Goal: Use online tool/utility: Utilize a website feature to perform a specific function

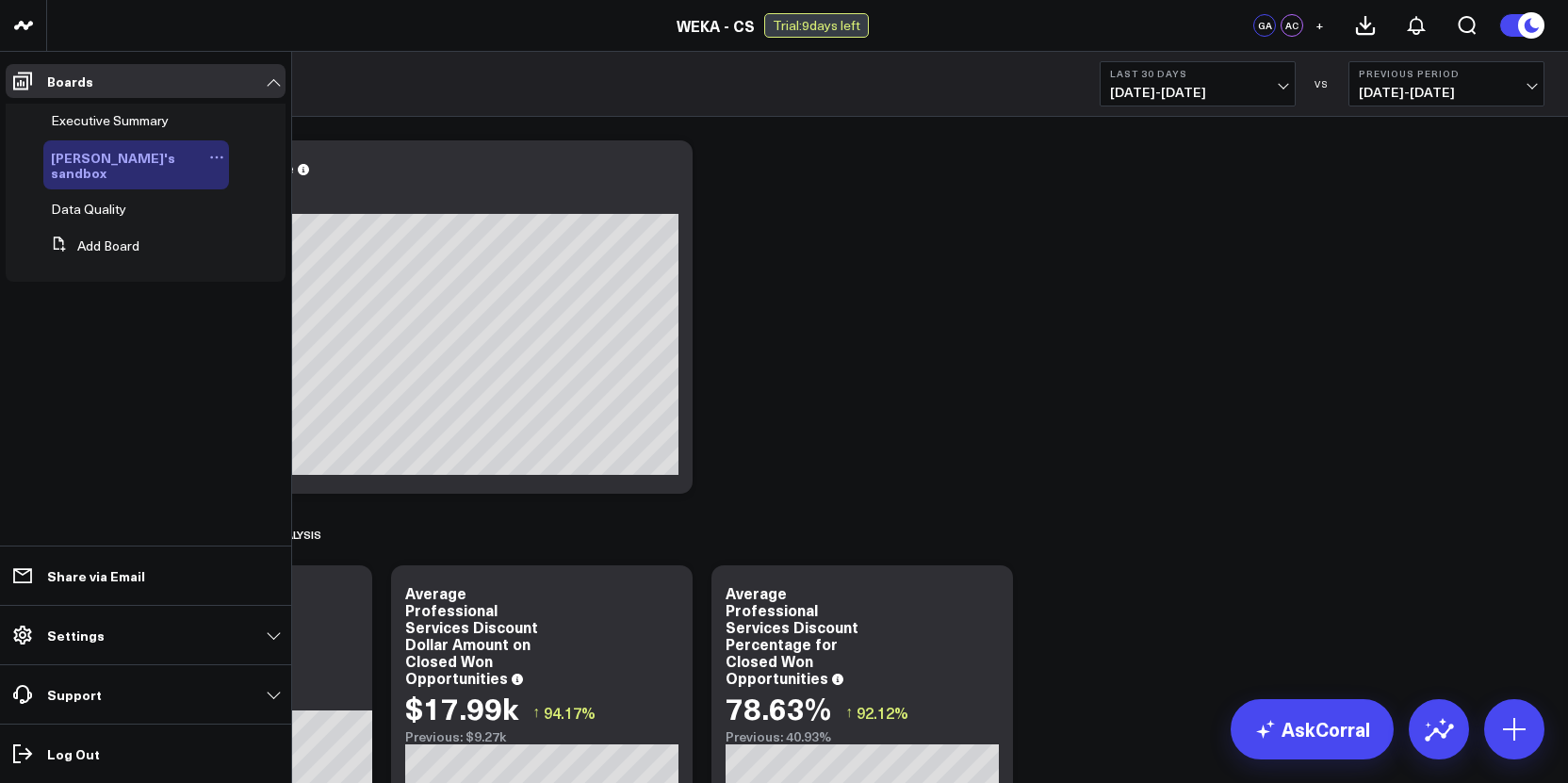
click at [98, 157] on span "[PERSON_NAME]'s sandbox" at bounding box center [113, 164] width 124 height 33
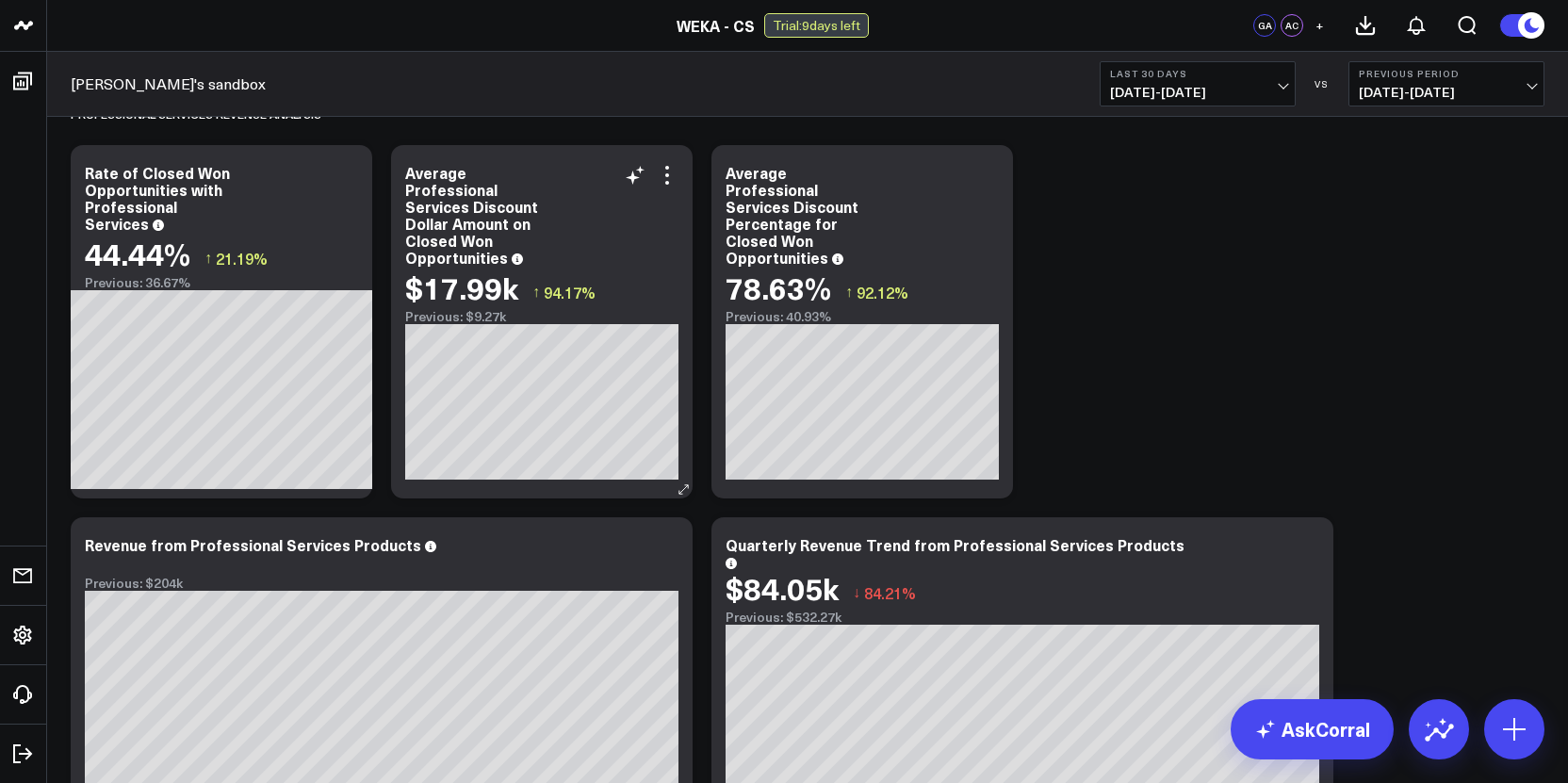
scroll to position [433, 0]
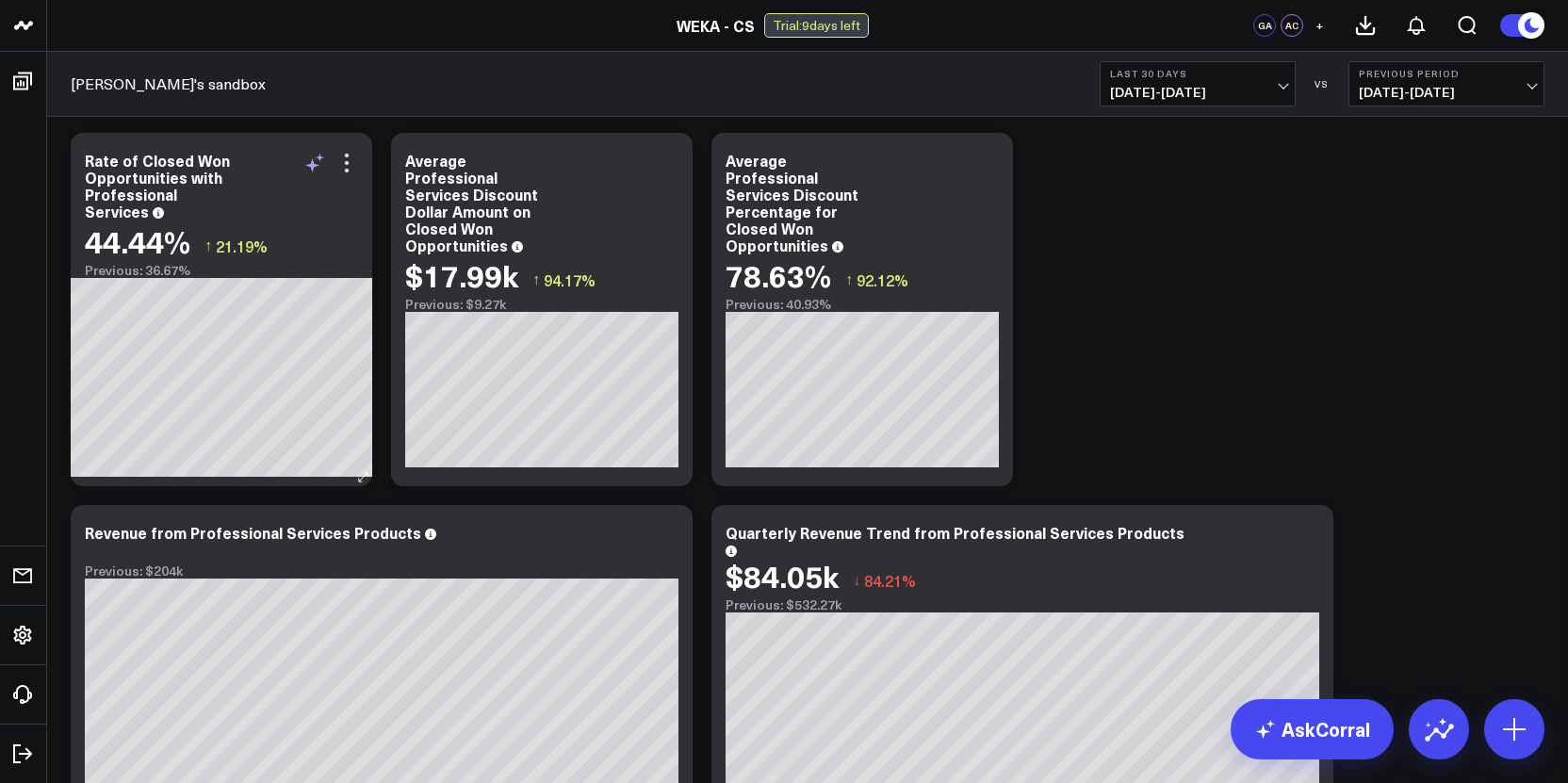
click at [322, 167] on icon at bounding box center [315, 162] width 23 height 23
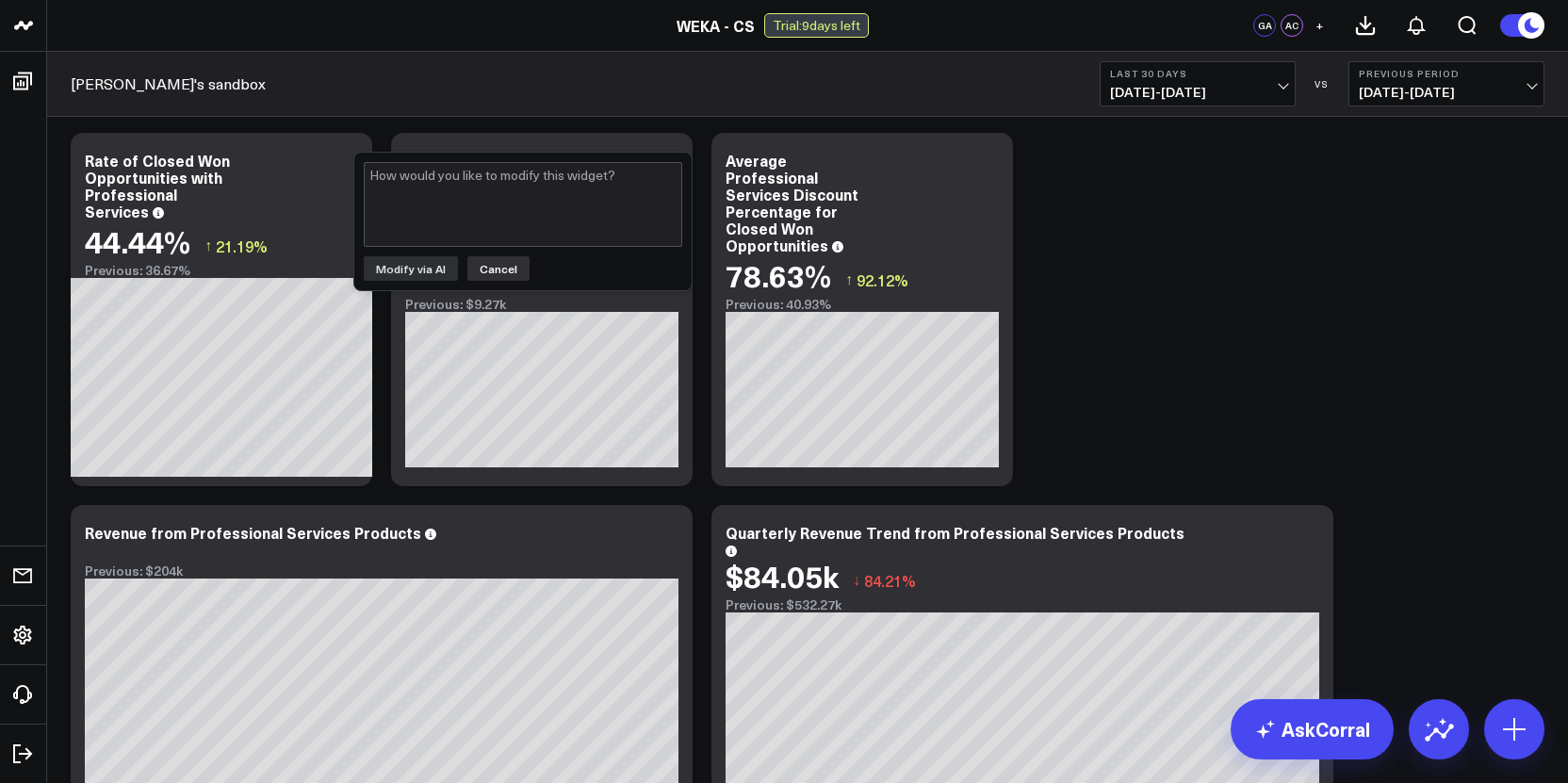
click at [485, 271] on button "Cancel" at bounding box center [497, 269] width 62 height 25
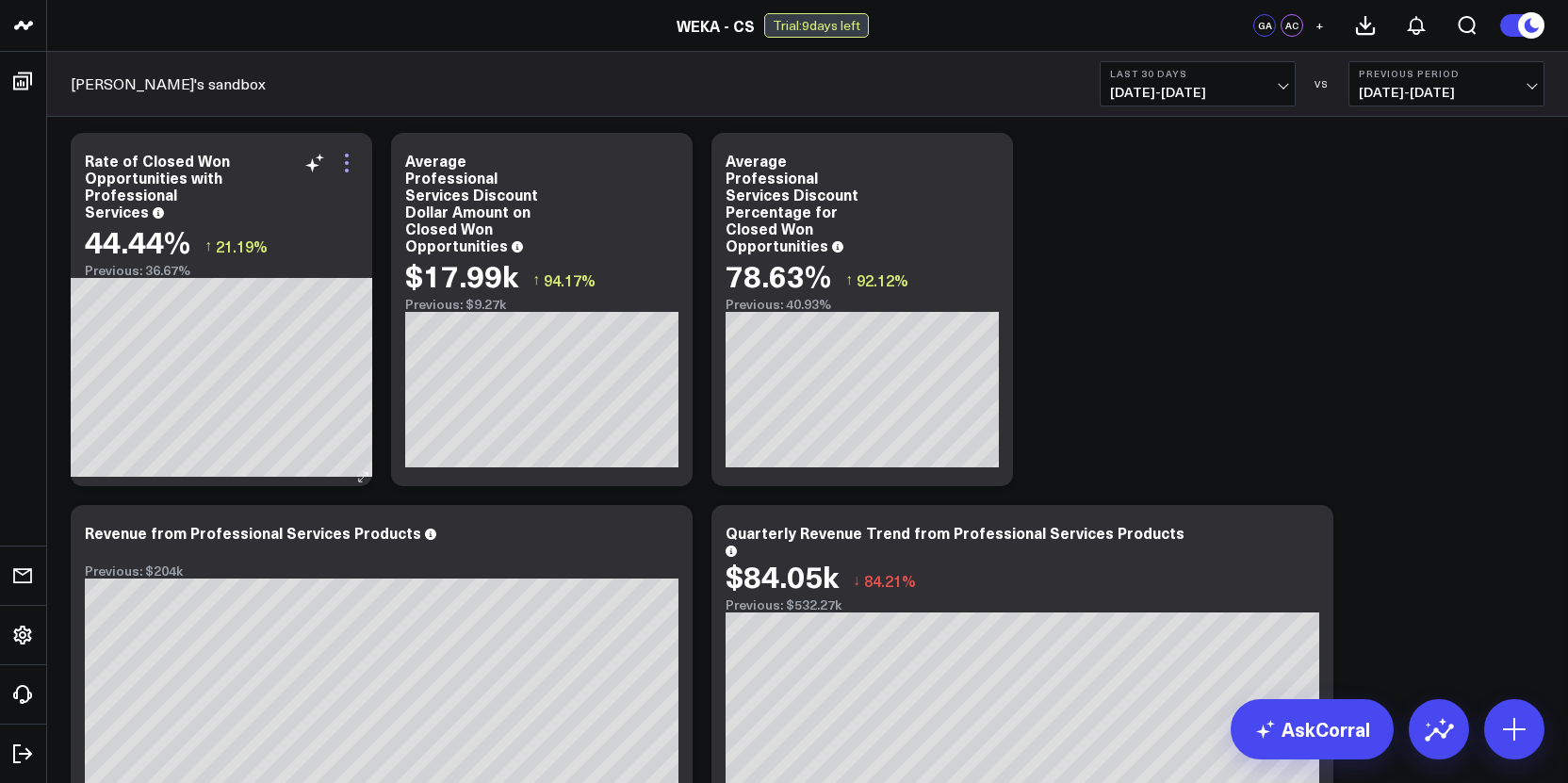
click at [342, 171] on icon at bounding box center [346, 162] width 23 height 23
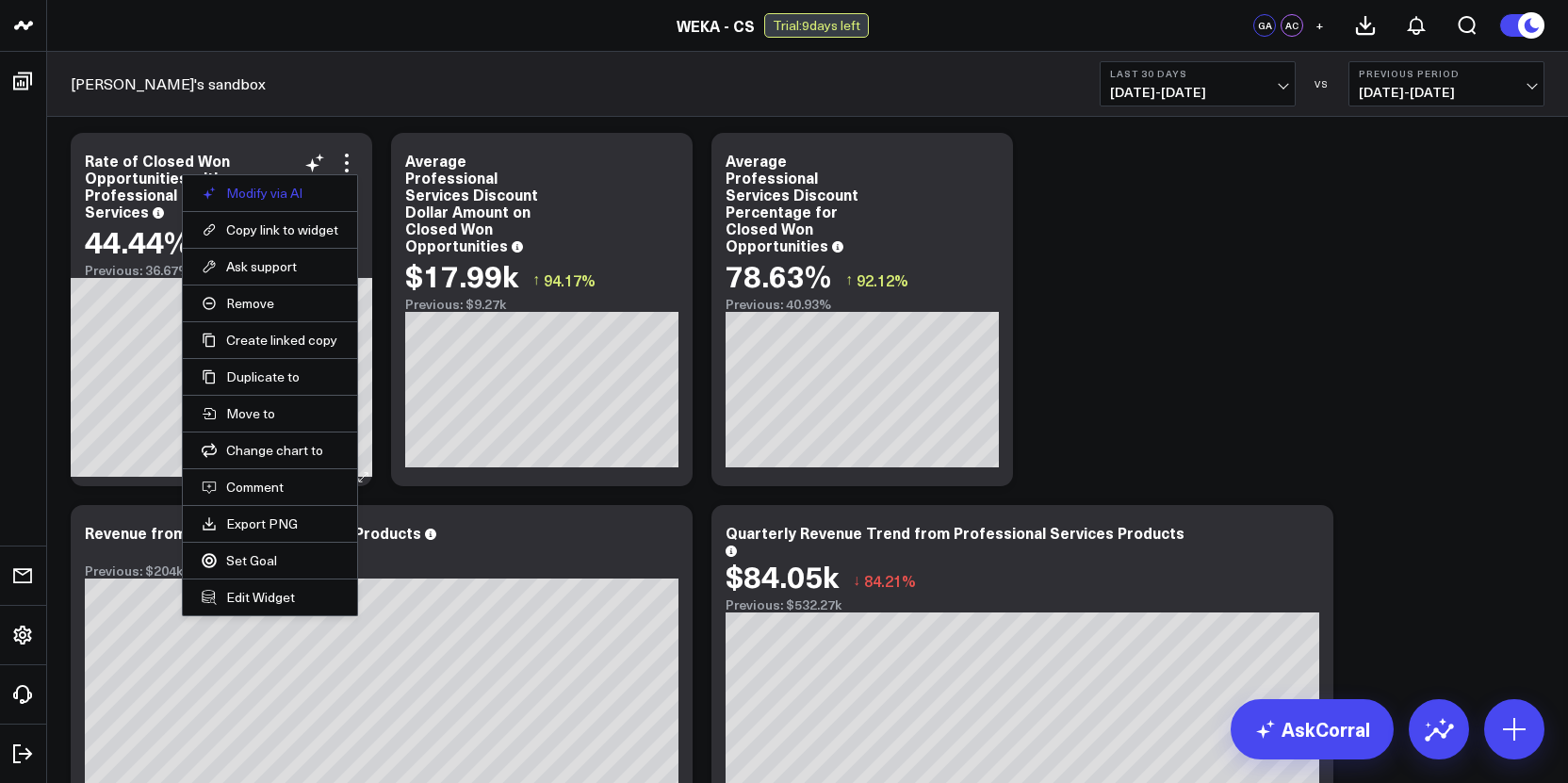
click at [319, 194] on button "Modify via AI" at bounding box center [269, 193] width 137 height 17
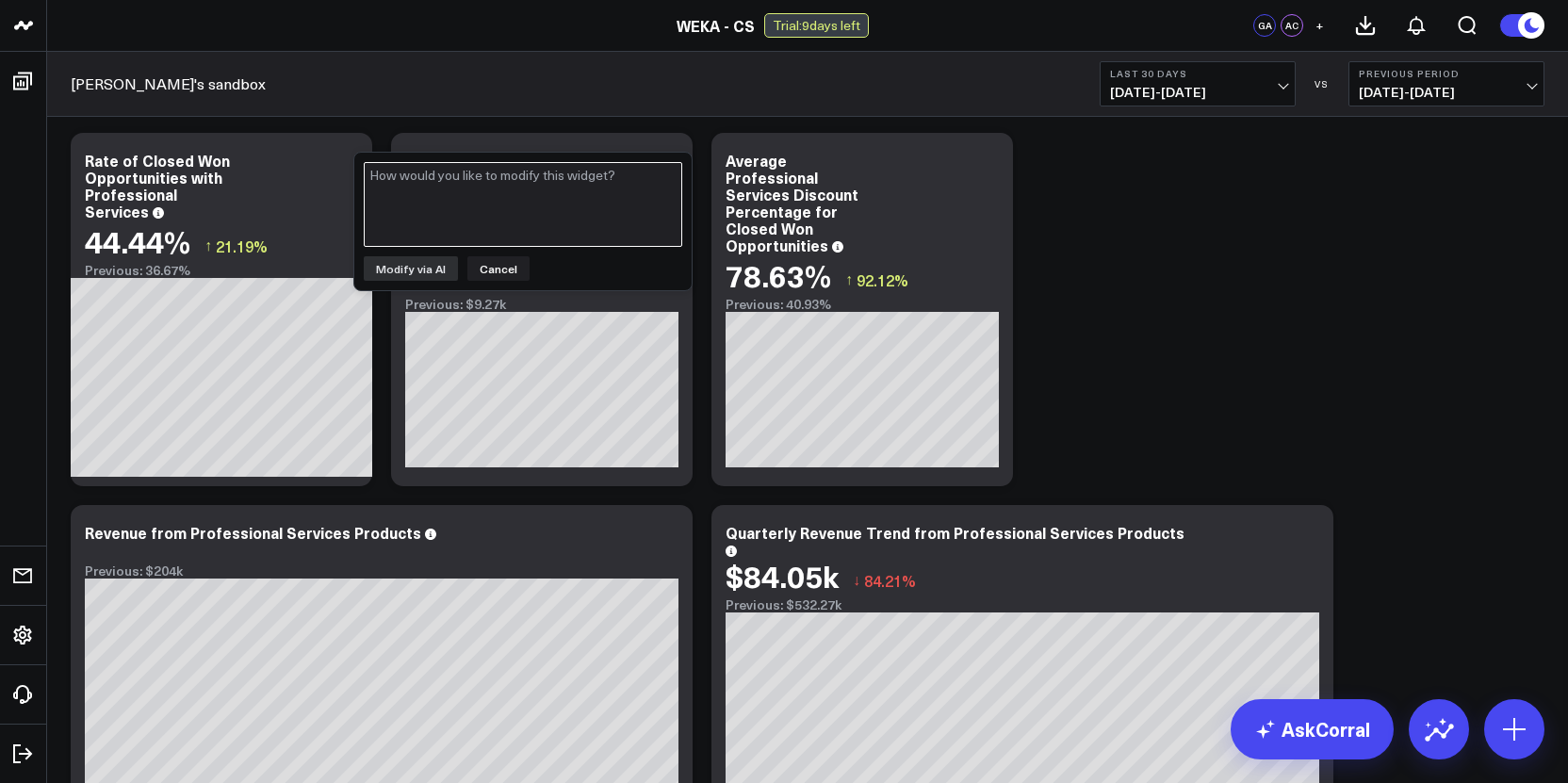
click at [483, 218] on textarea at bounding box center [523, 205] width 319 height 85
type textarea "ensure professional services value is > 0"
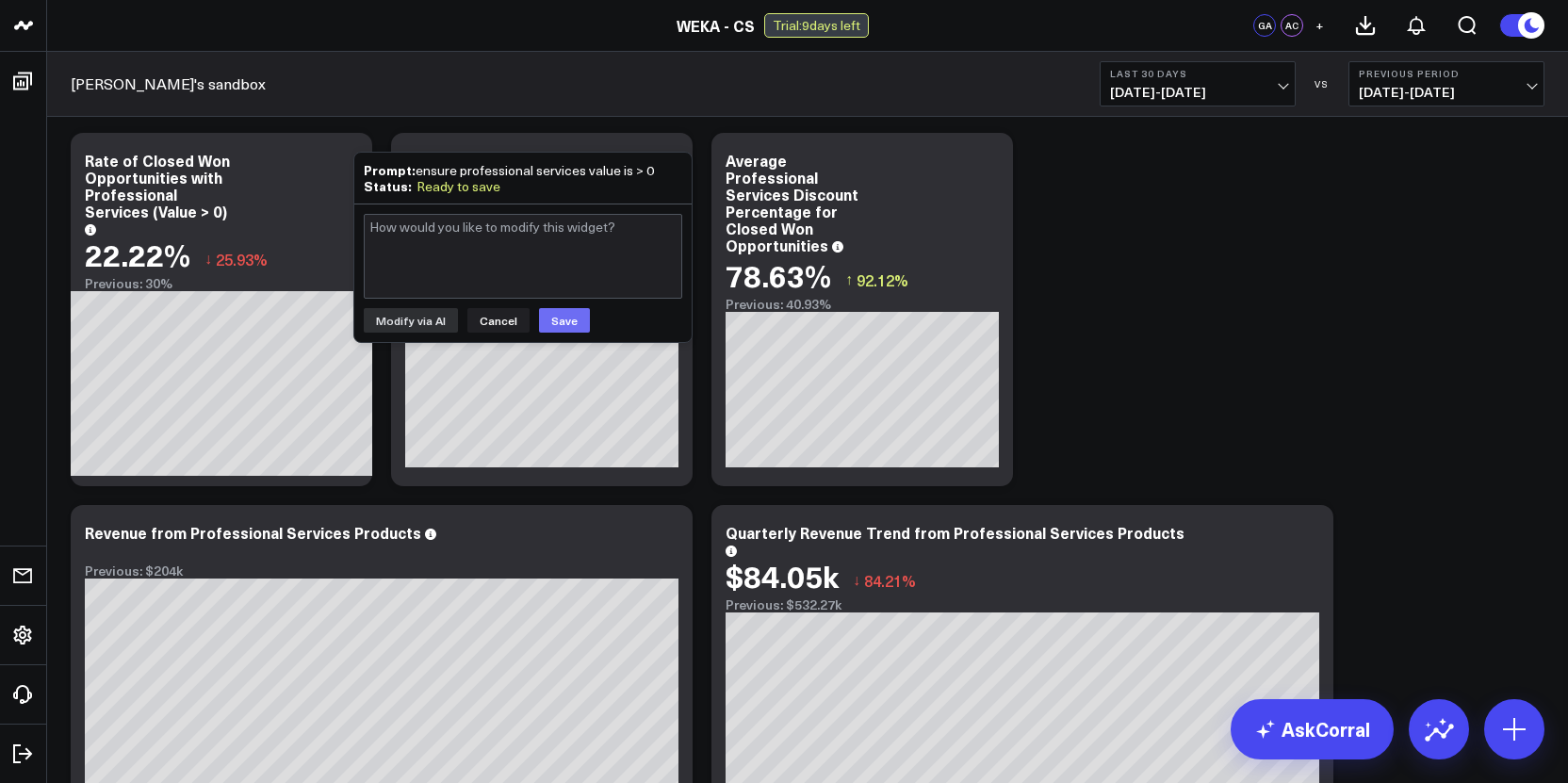
click at [565, 320] on button "Save" at bounding box center [564, 320] width 51 height 25
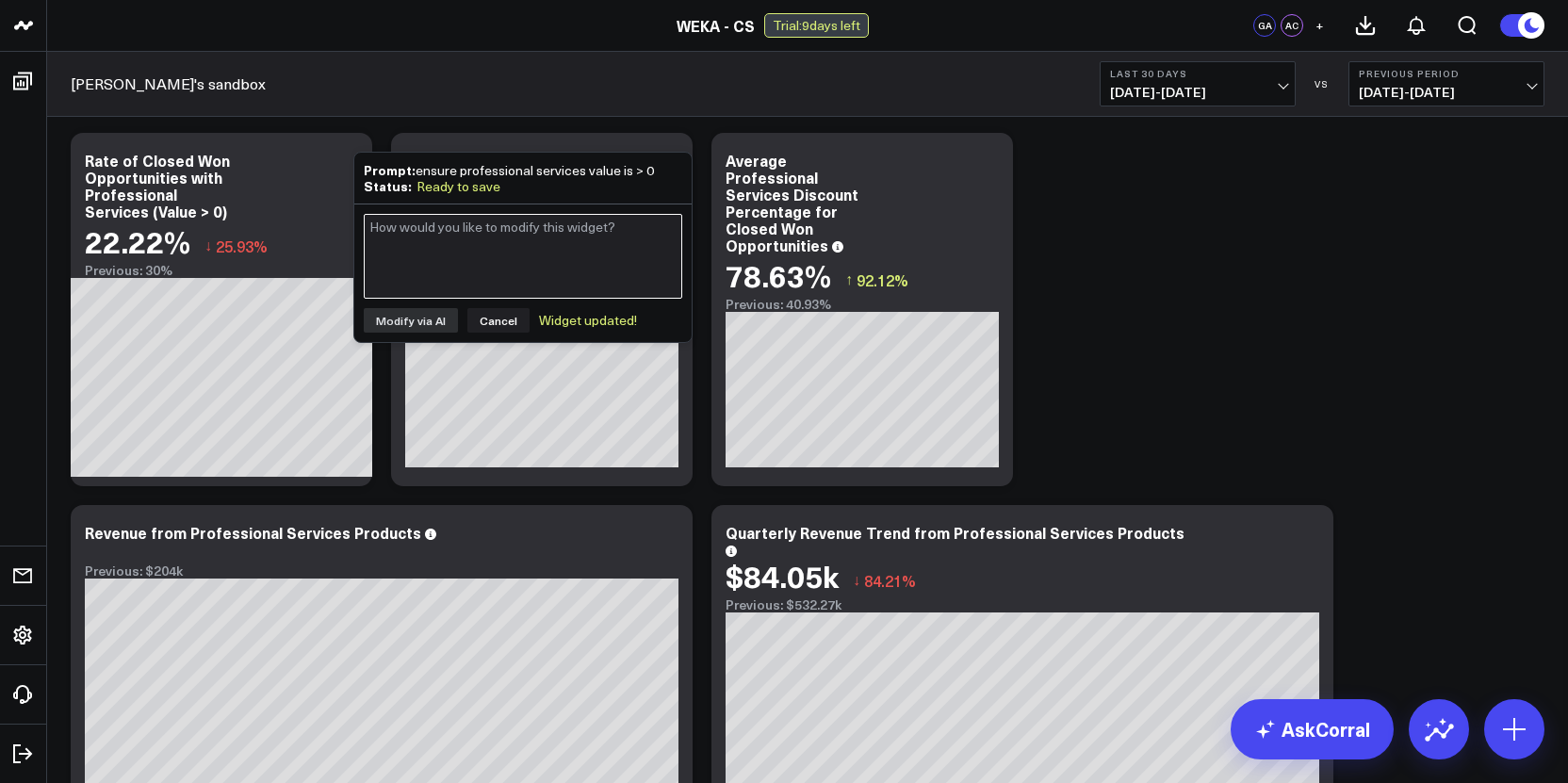
click at [503, 272] on textarea at bounding box center [523, 257] width 319 height 85
type textarea "target is 75%"
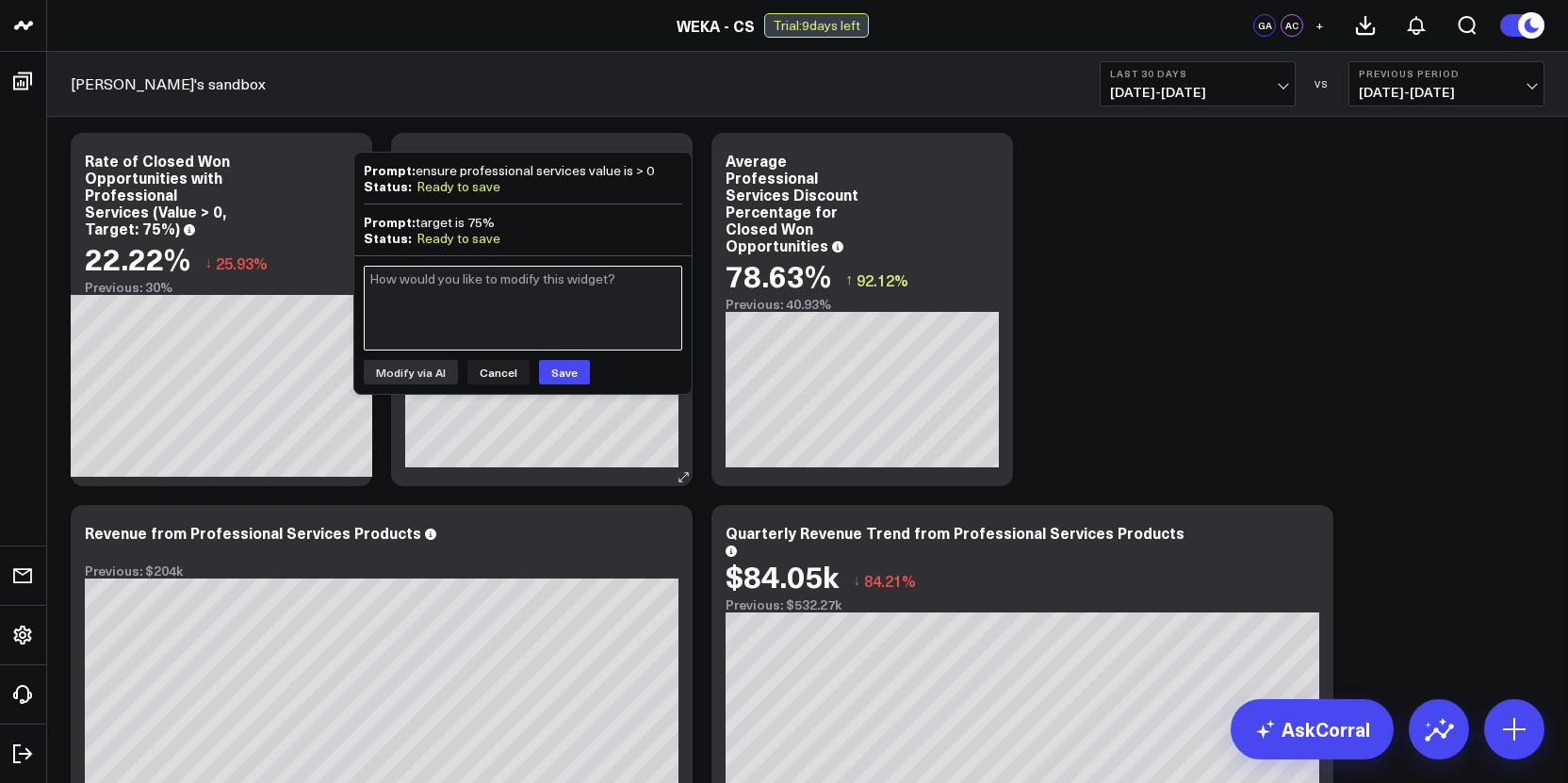
scroll to position [445, 0]
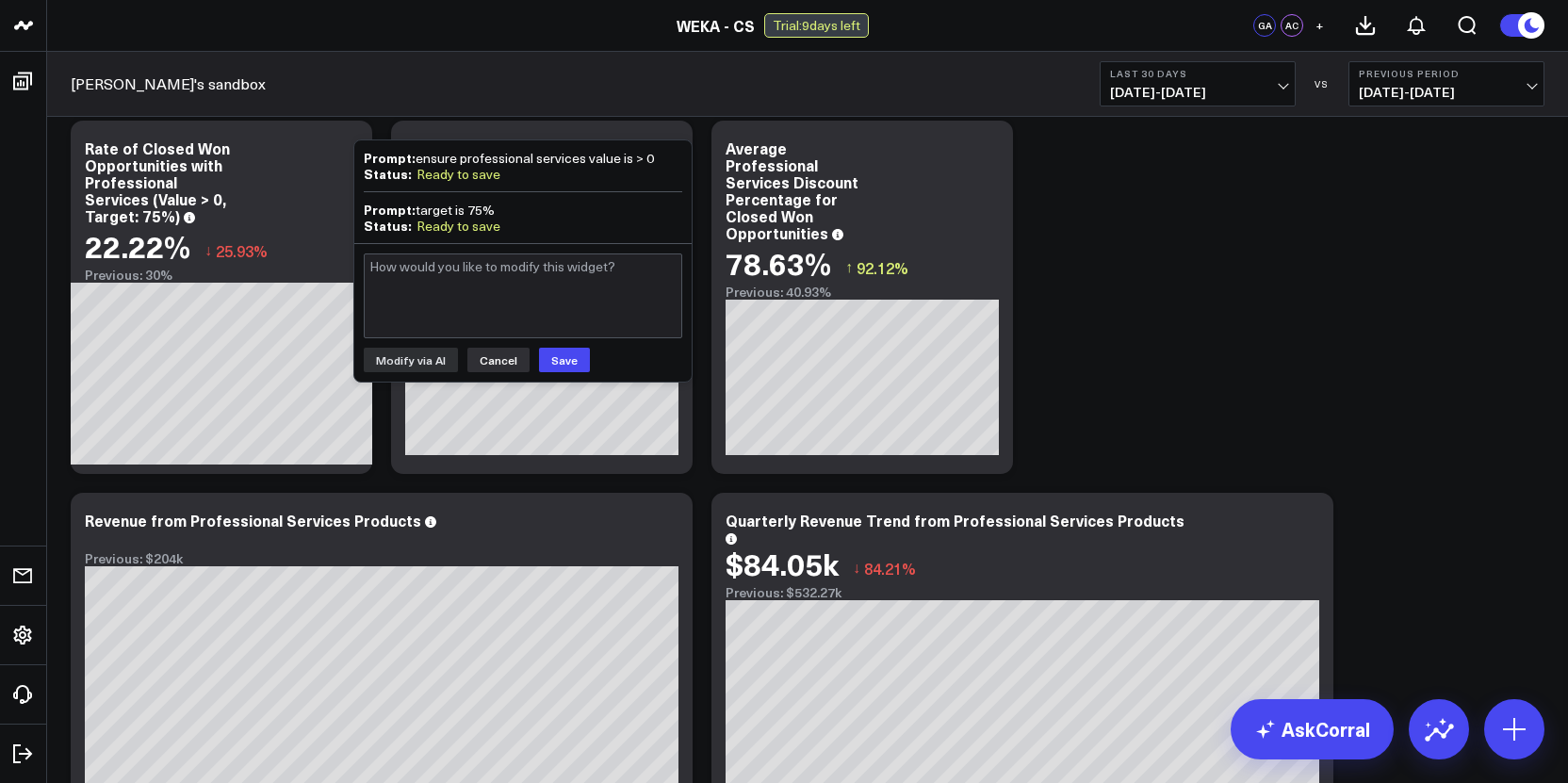
click at [507, 367] on button "Cancel" at bounding box center [497, 360] width 62 height 25
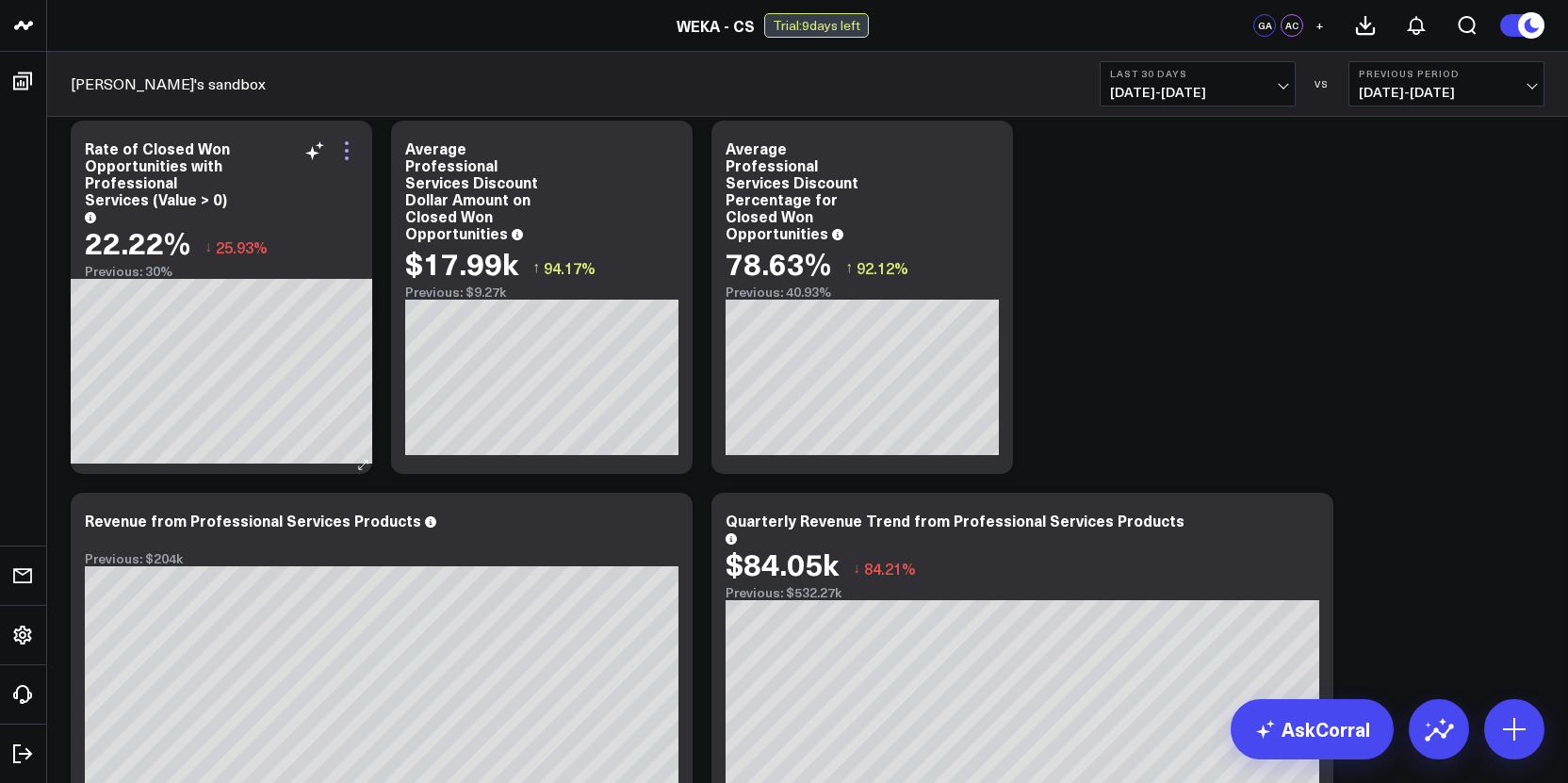
click at [350, 148] on icon at bounding box center [346, 151] width 23 height 23
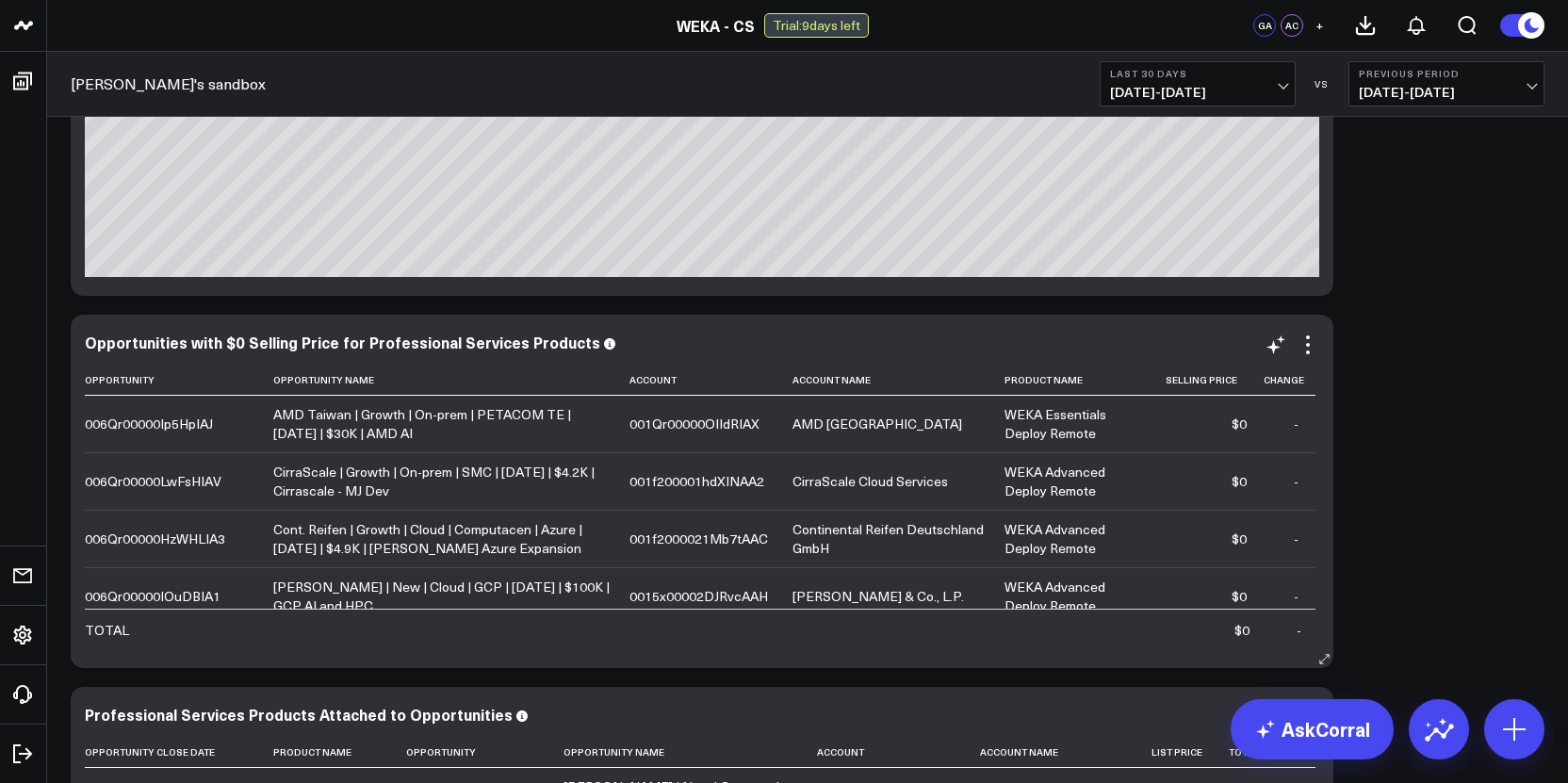
scroll to position [1355, 0]
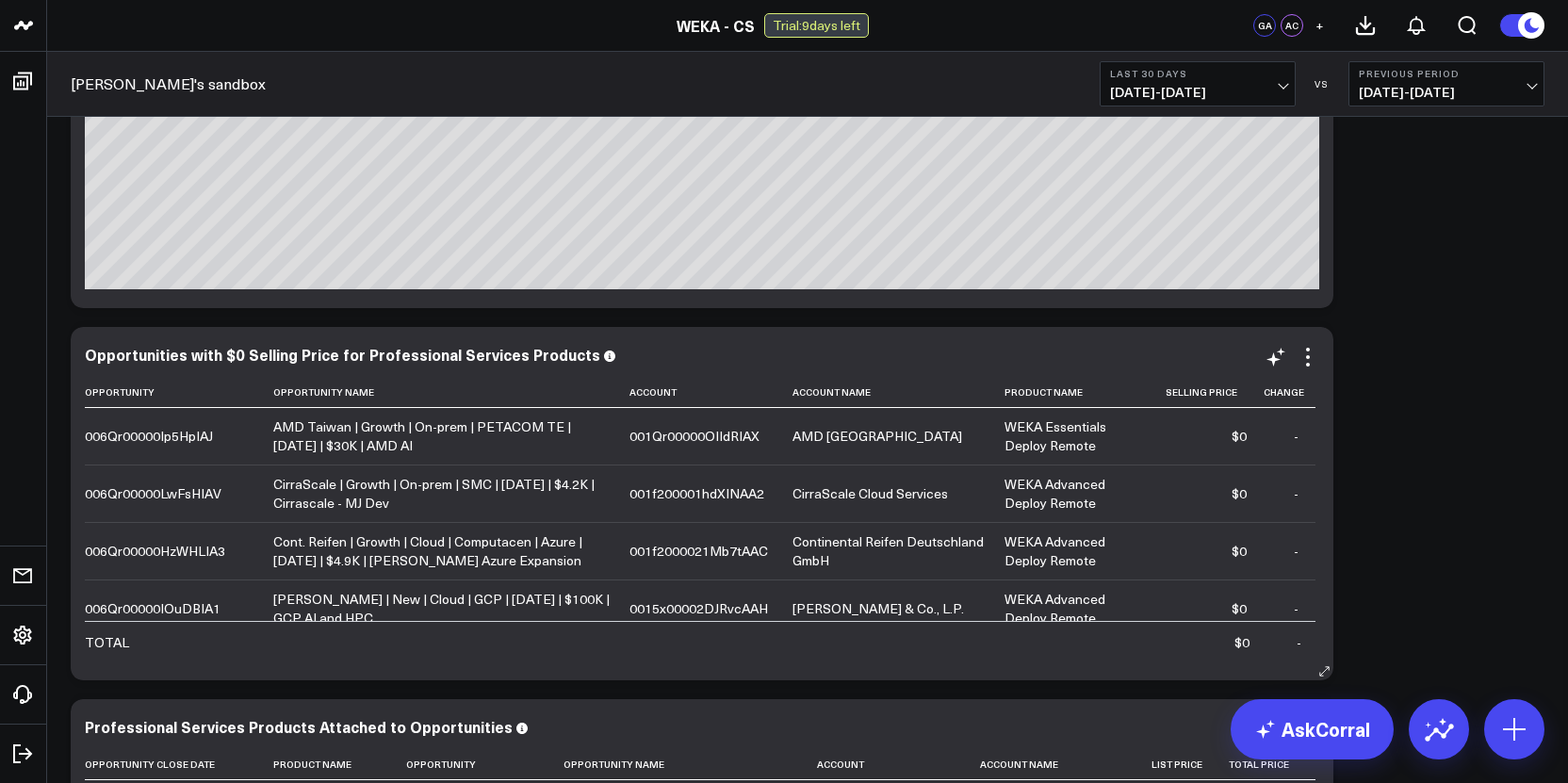
click at [169, 444] on div "006Qr00000Ip5HpIAJ" at bounding box center [148, 436] width 128 height 19
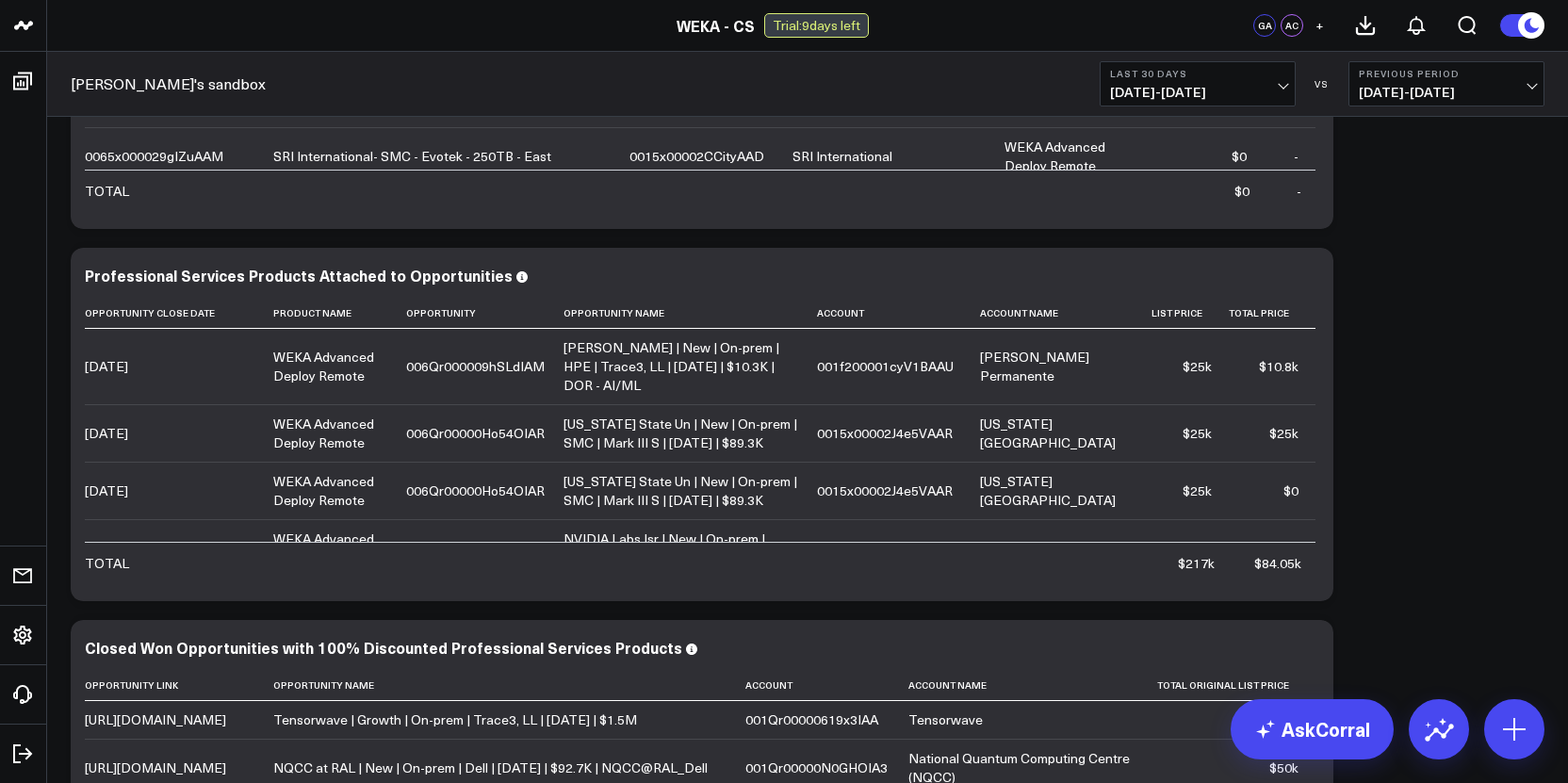
scroll to position [1904, 0]
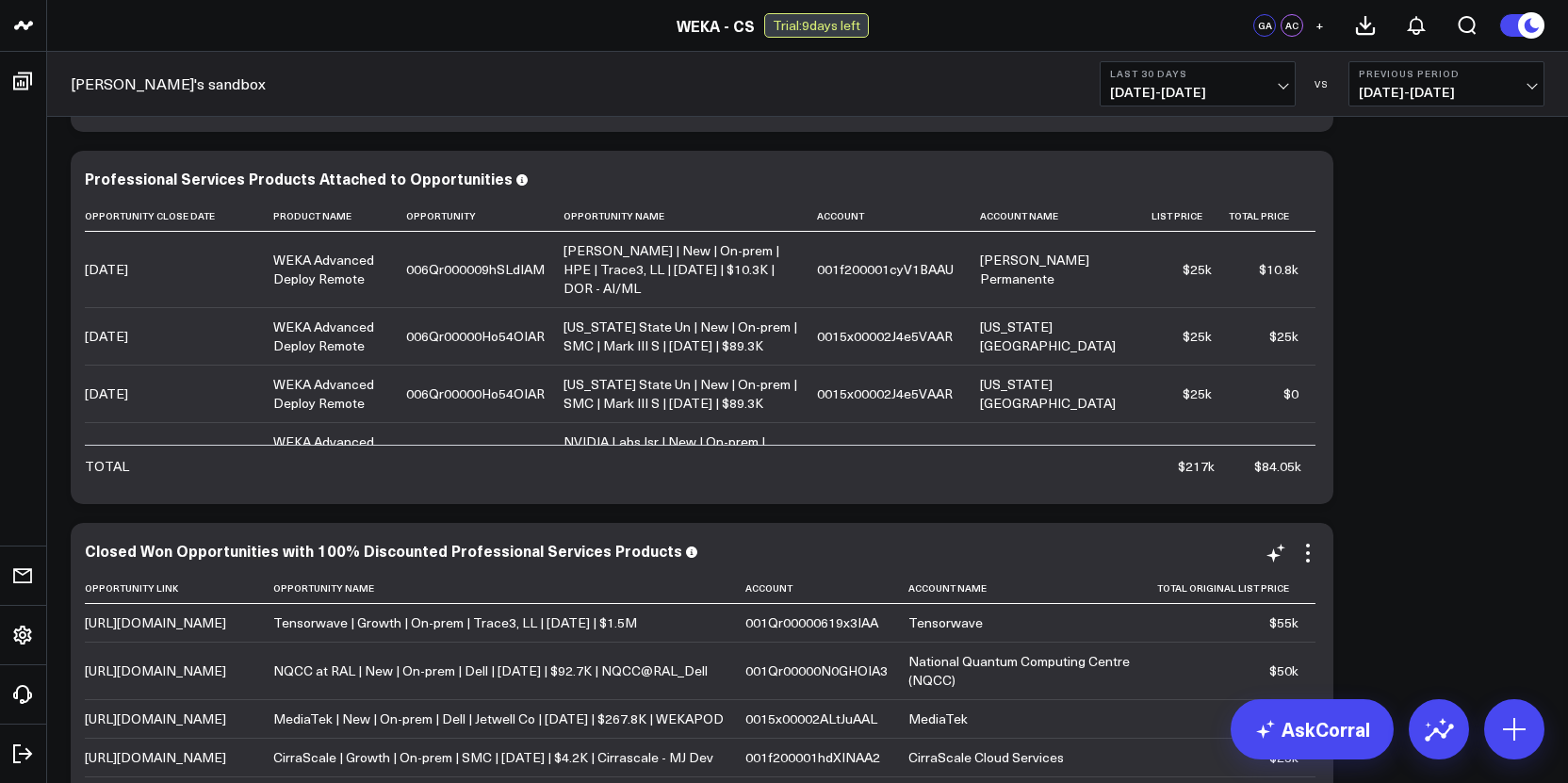
click at [168, 632] on link "[URL][DOMAIN_NAME]" at bounding box center [155, 623] width 142 height 18
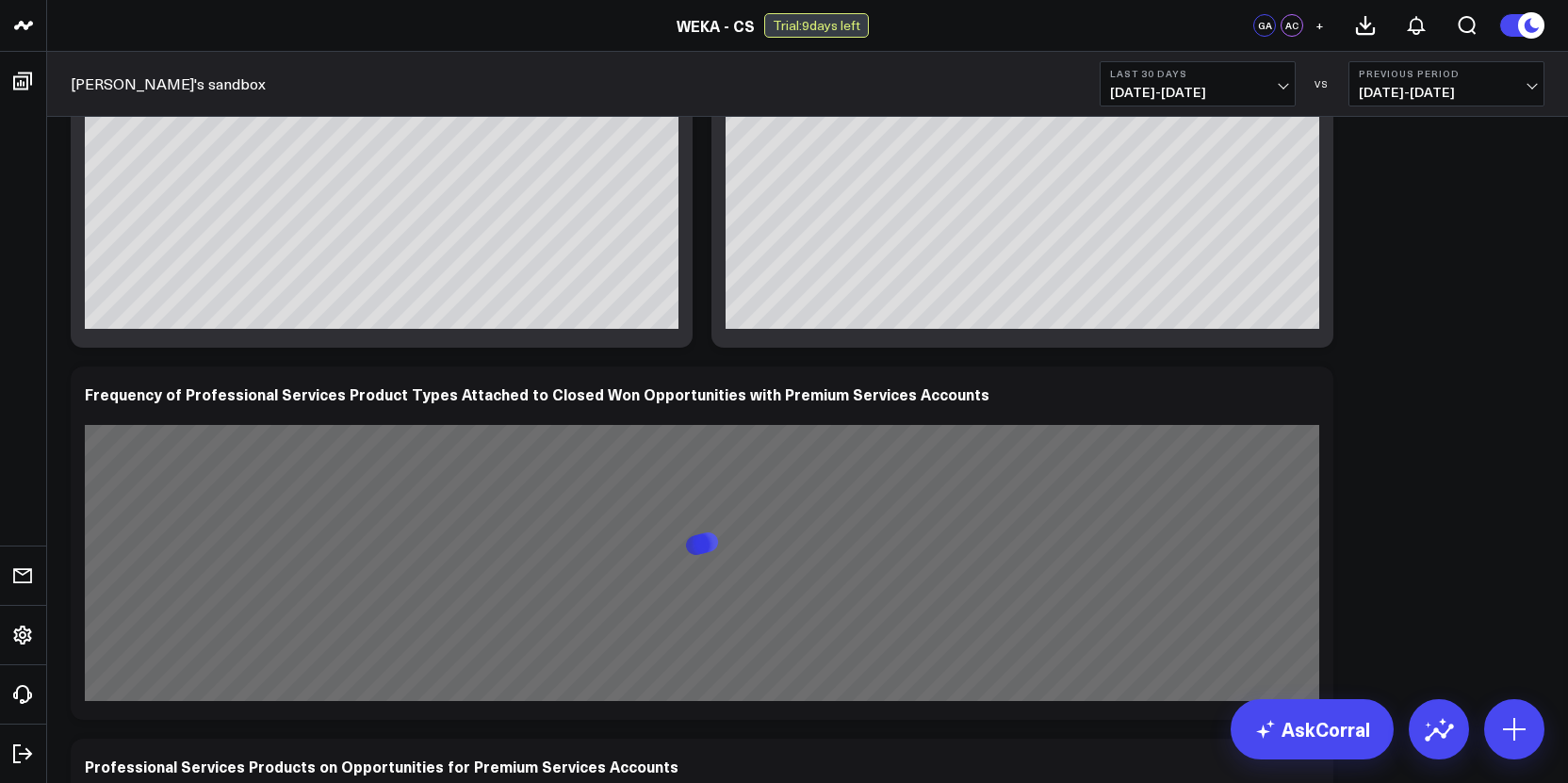
scroll to position [3105, 0]
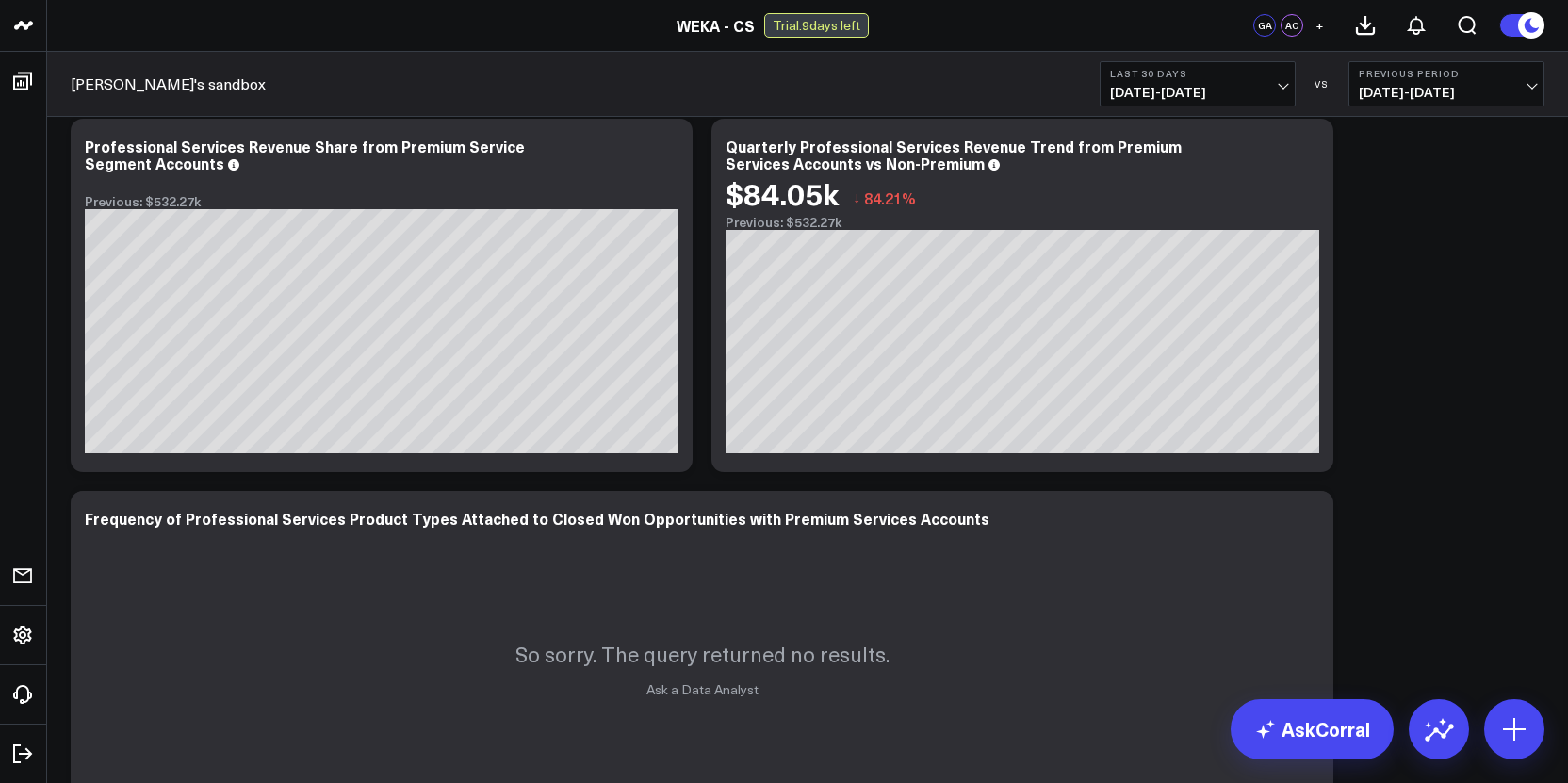
click at [1241, 94] on span "[DATE] - [DATE]" at bounding box center [1197, 91] width 175 height 15
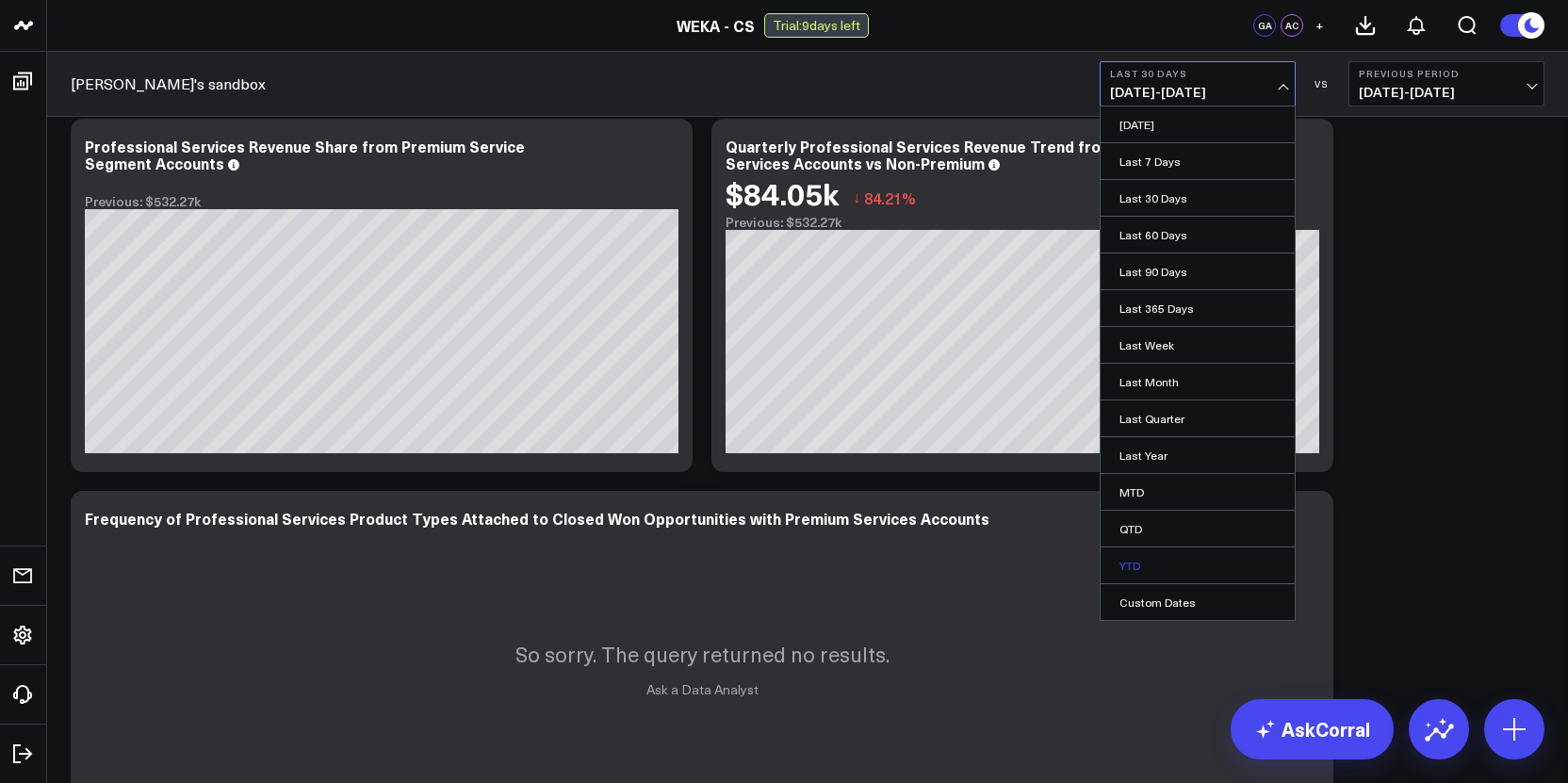
click at [1129, 559] on link "YTD" at bounding box center [1196, 566] width 194 height 35
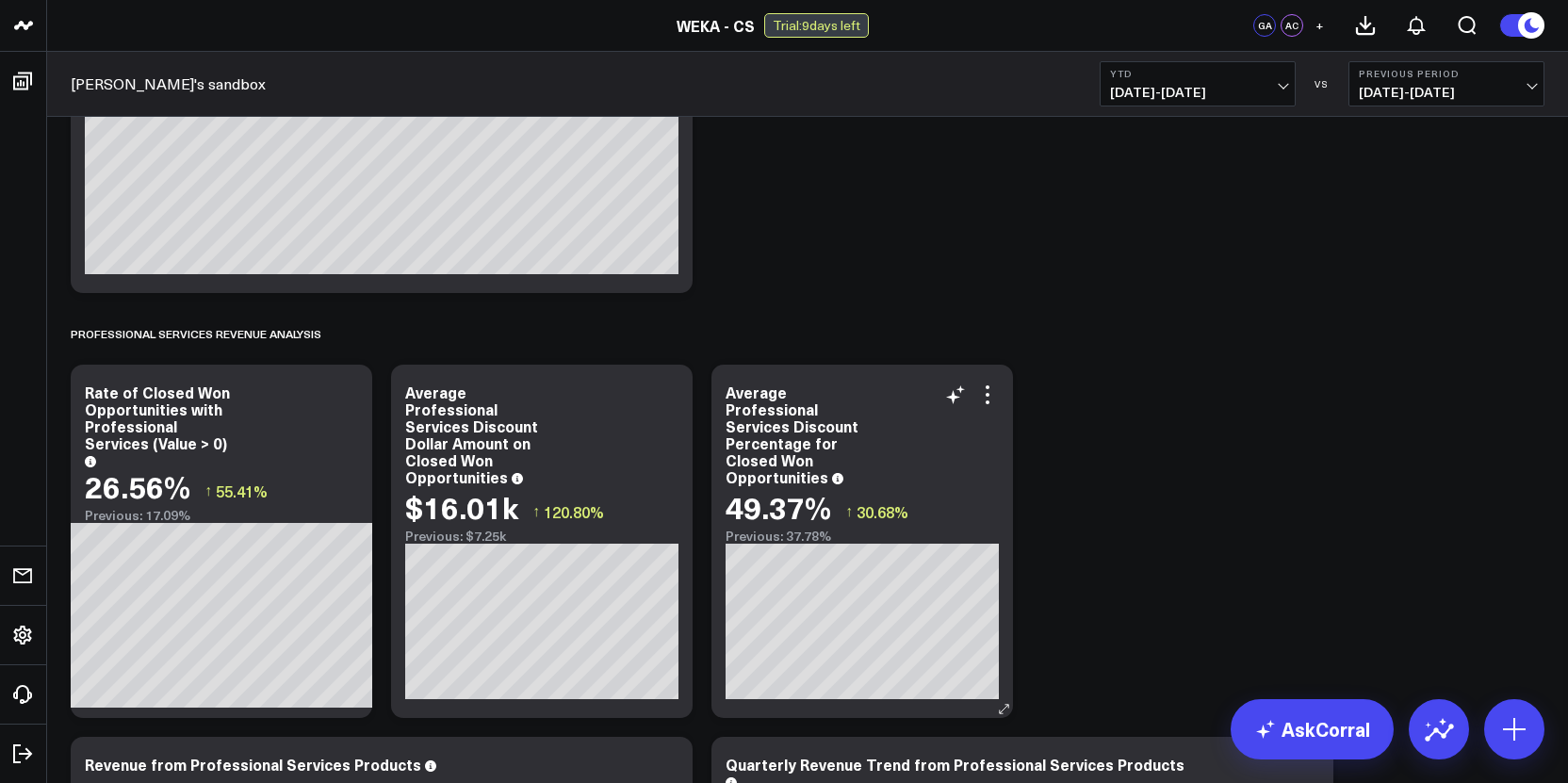
scroll to position [103, 0]
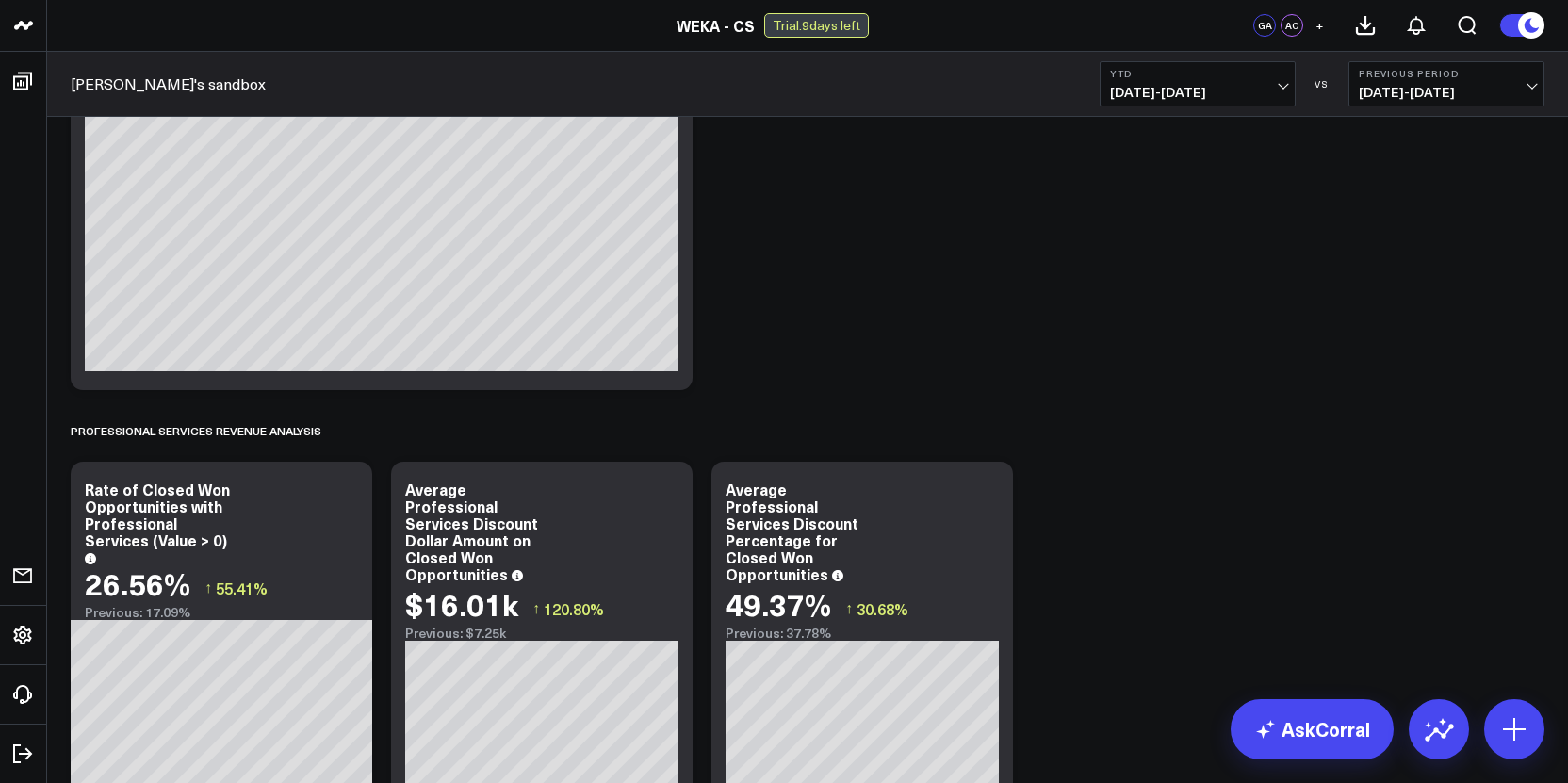
click at [1196, 99] on span "[DATE] - [DATE]" at bounding box center [1197, 91] width 175 height 15
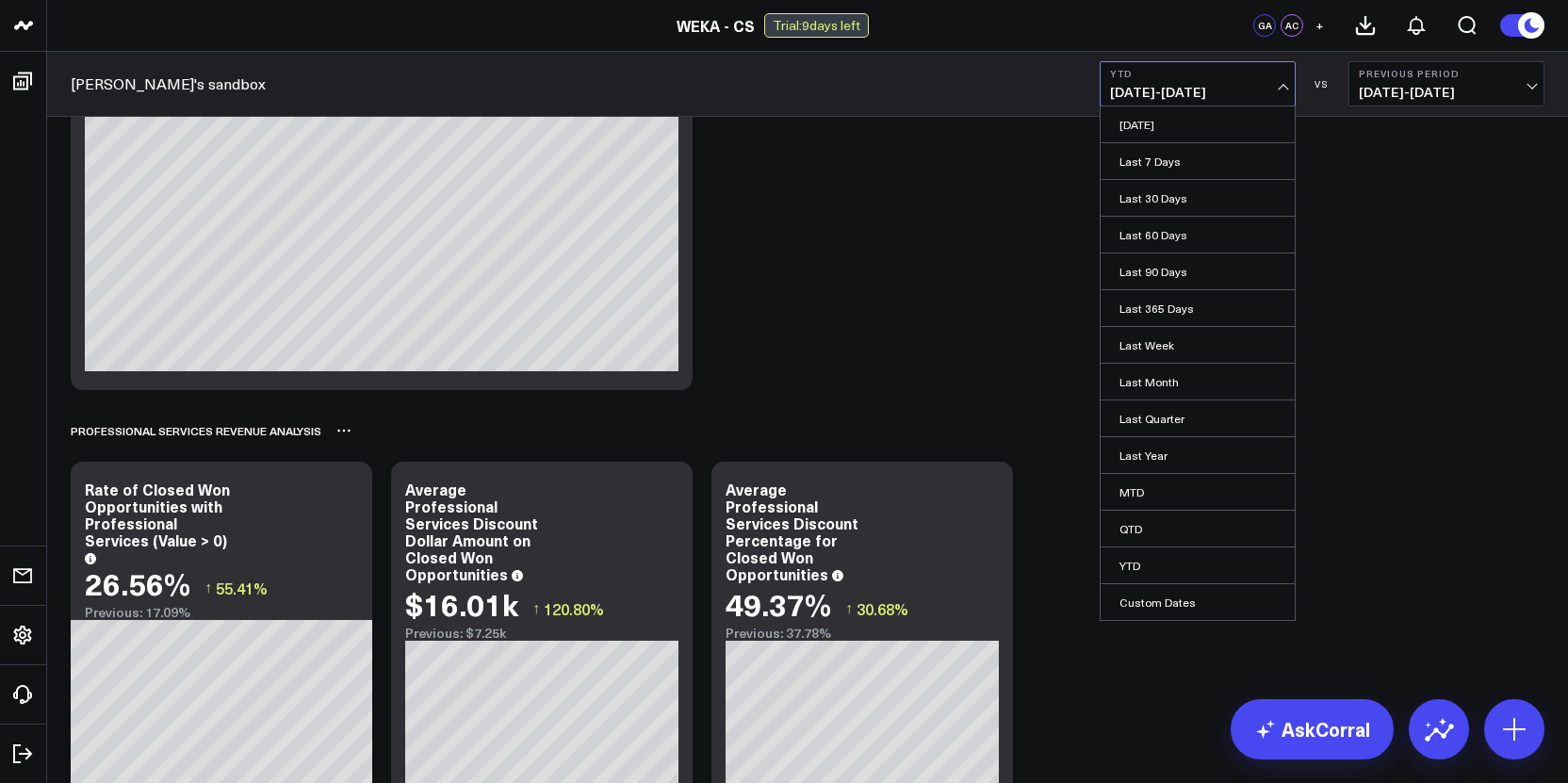
click at [1332, 446] on div "Professional Services Revenue Analysis" at bounding box center [807, 431] width 1474 height 43
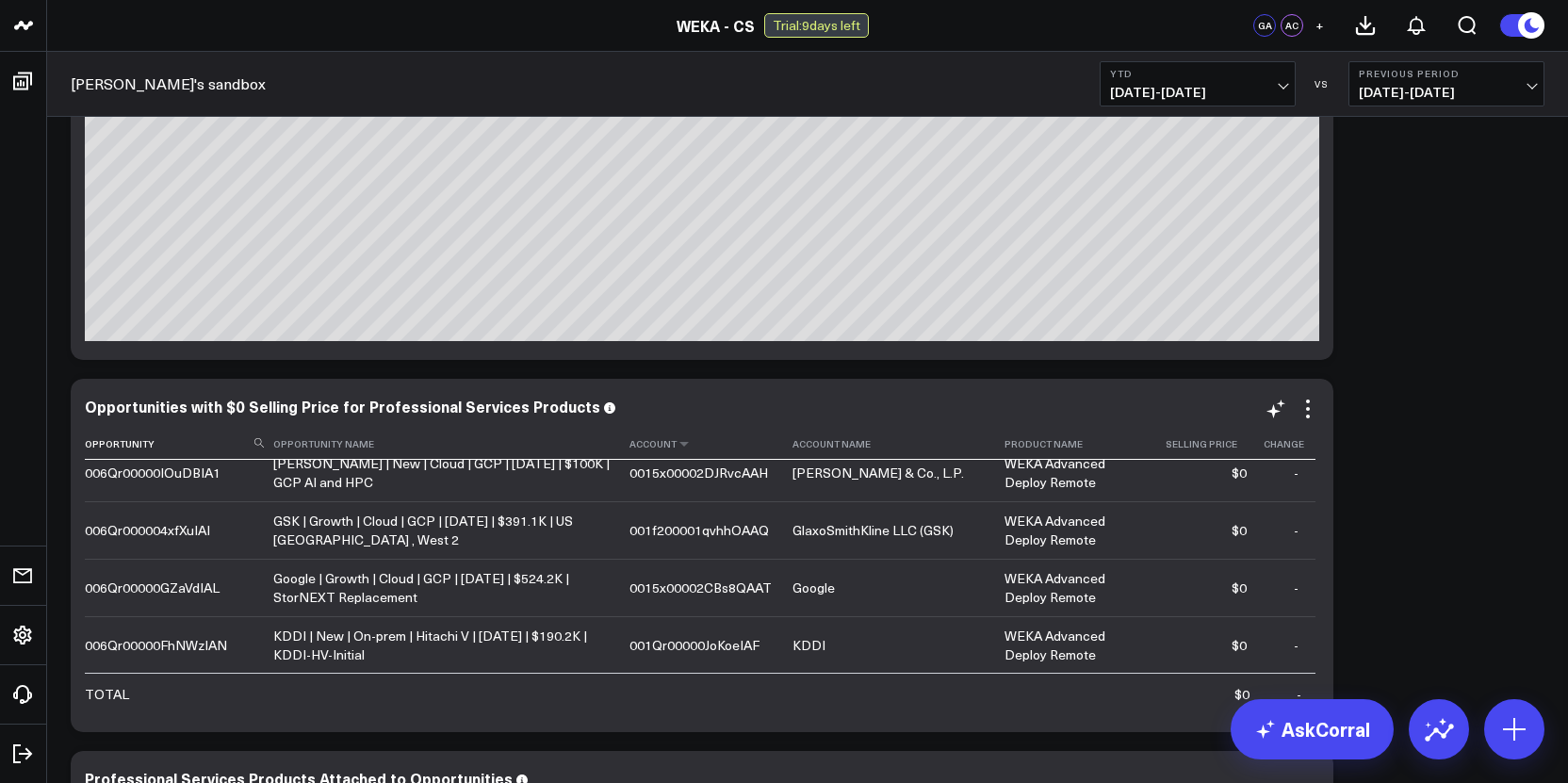
scroll to position [175, 0]
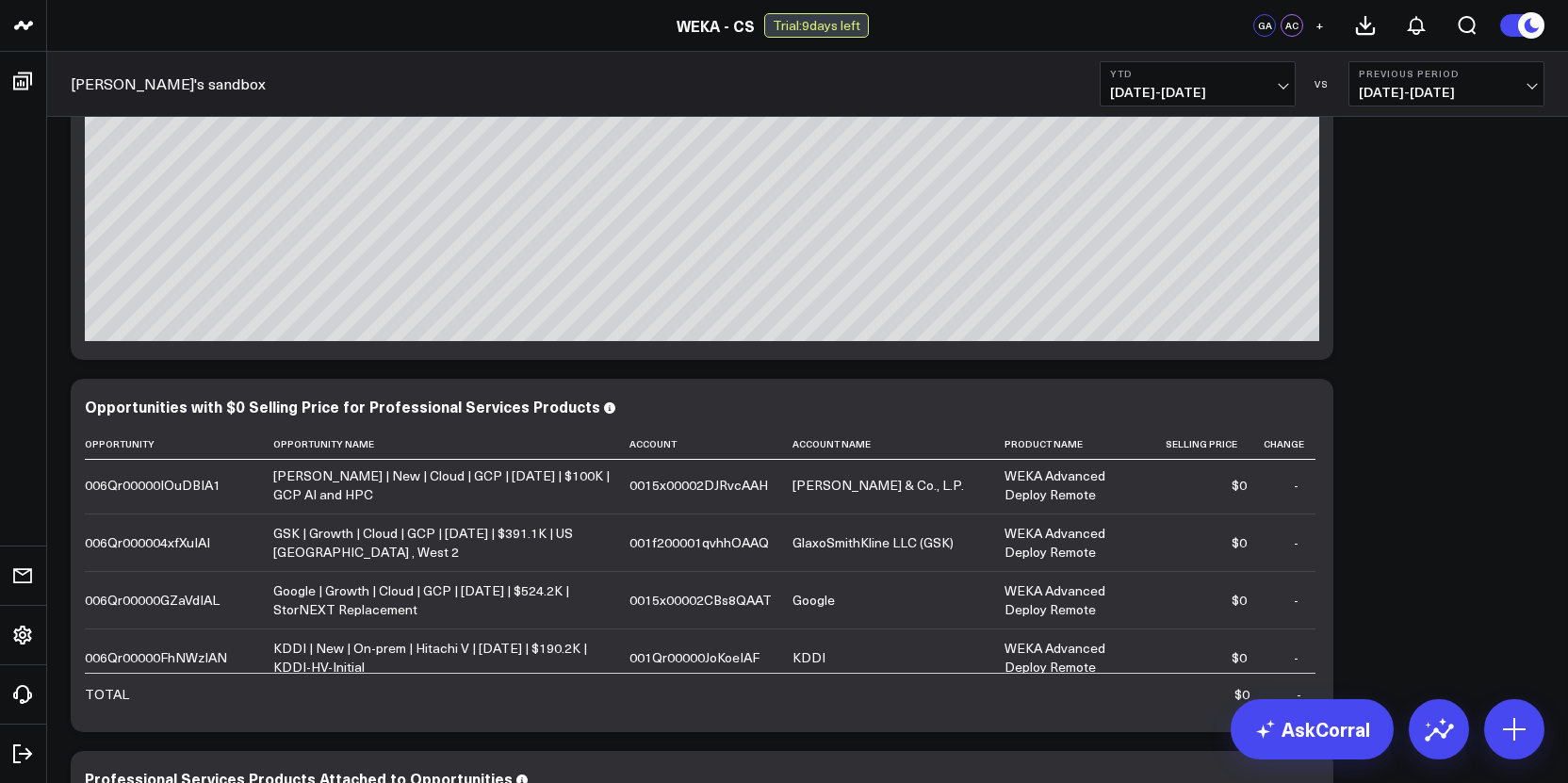
click at [1262, 88] on span "[DATE] - [DATE]" at bounding box center [1197, 91] width 175 height 15
click at [1064, 92] on div "Amol's sandbox YTD [DATE] - [DATE] VS Previous Period [DATE] - [DATE]" at bounding box center [807, 85] width 1521 height 65
click at [1234, 86] on span "[DATE] - [DATE]" at bounding box center [1197, 91] width 175 height 15
click at [1024, 114] on div "Amol's sandbox YTD [DATE] - [DATE] VS Previous Period [DATE] - [DATE]" at bounding box center [807, 85] width 1521 height 65
click at [1186, 102] on button "YTD [DATE] - [DATE]" at bounding box center [1196, 84] width 196 height 45
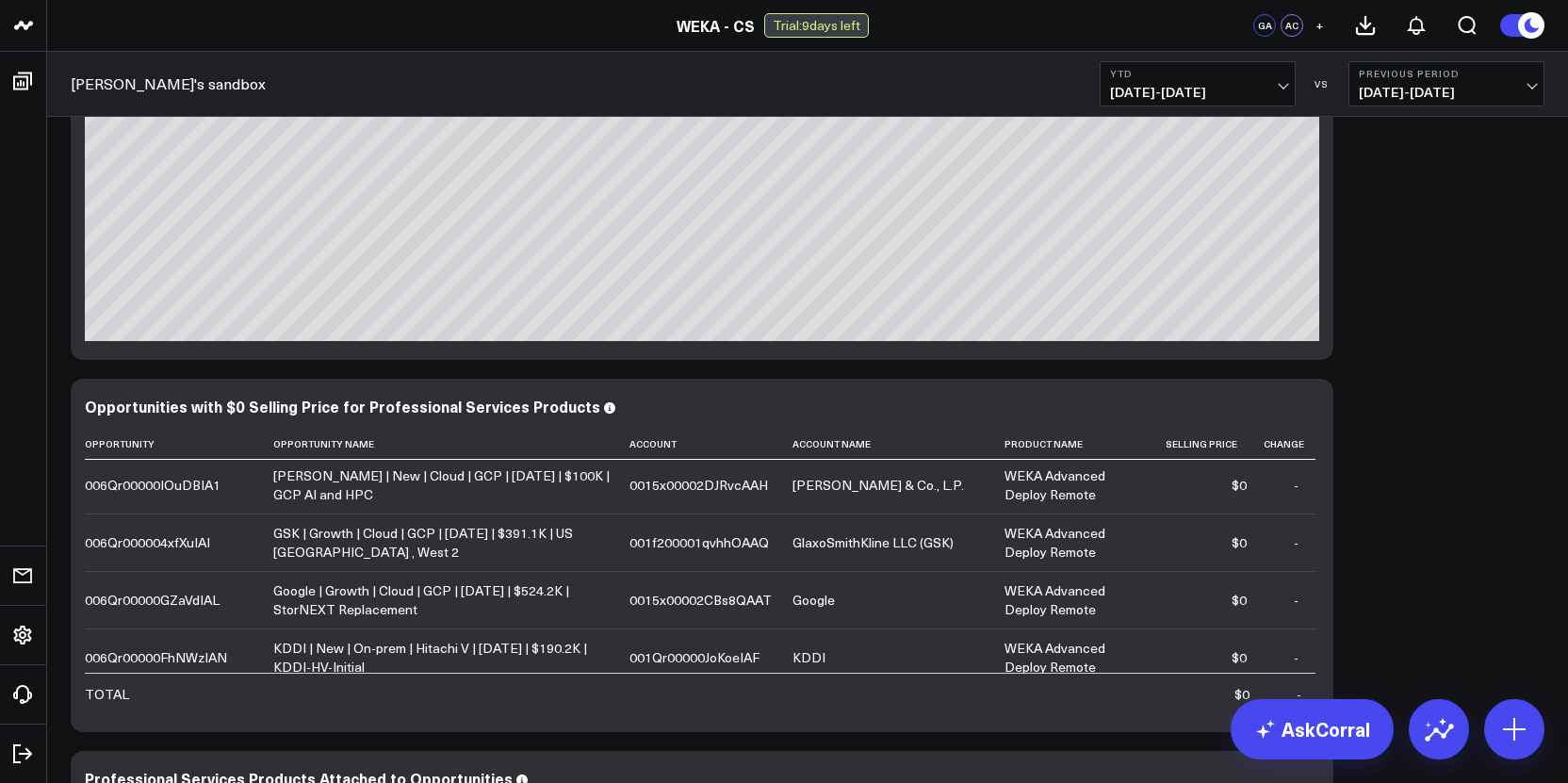
click at [1229, 88] on span "[DATE] - [DATE]" at bounding box center [1197, 91] width 175 height 15
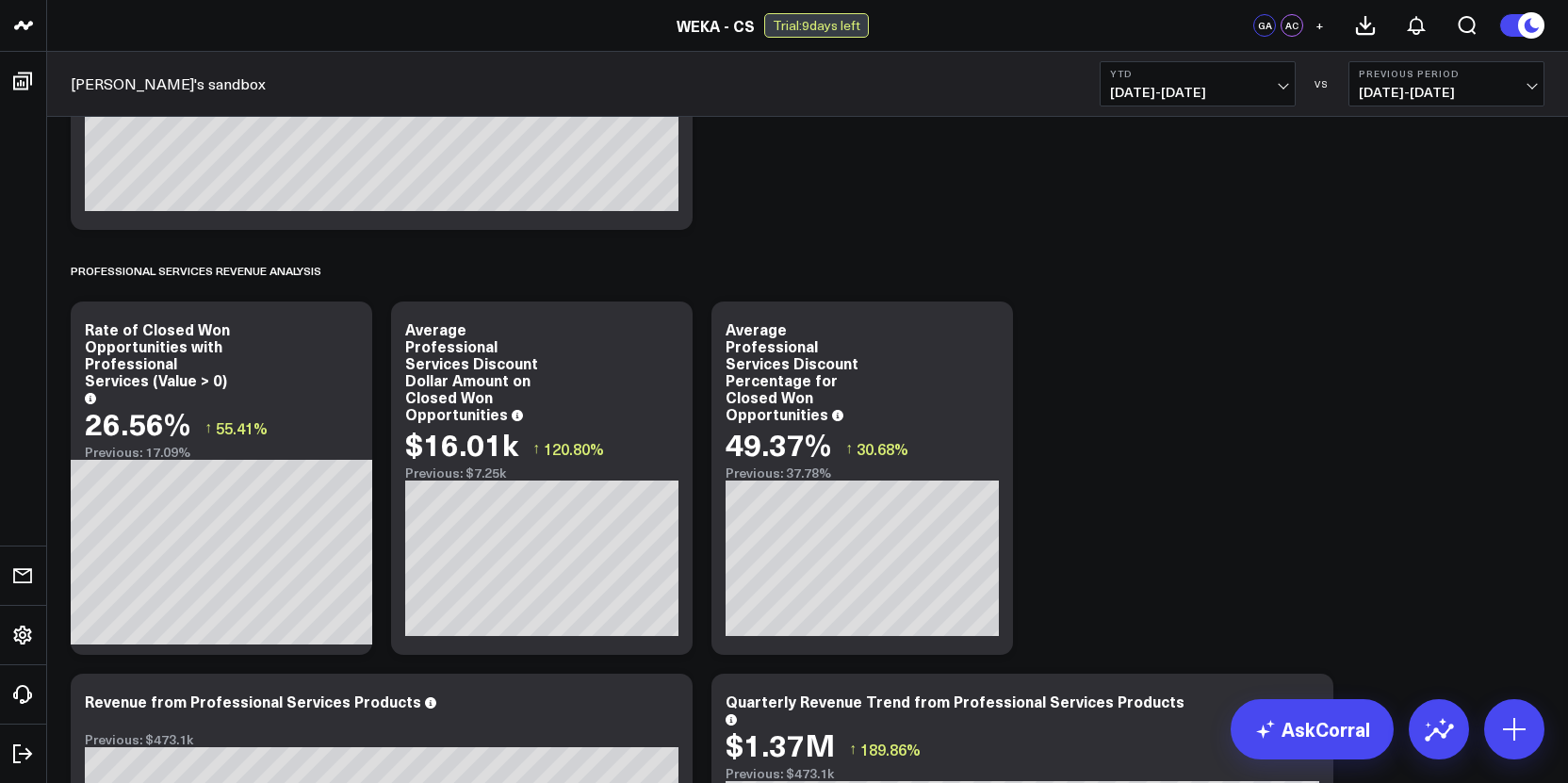
scroll to position [0, 0]
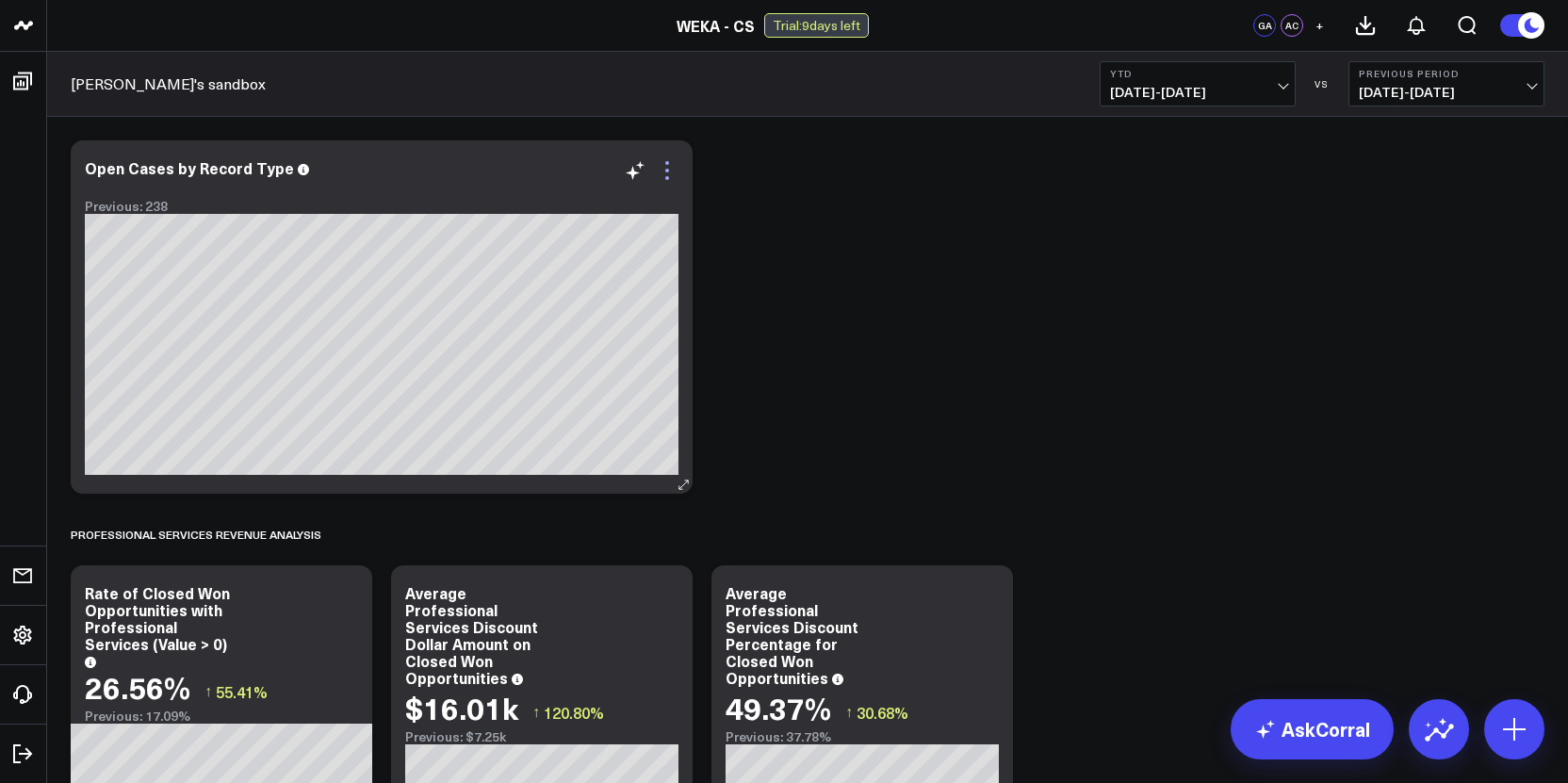
click at [672, 171] on icon at bounding box center [667, 170] width 23 height 23
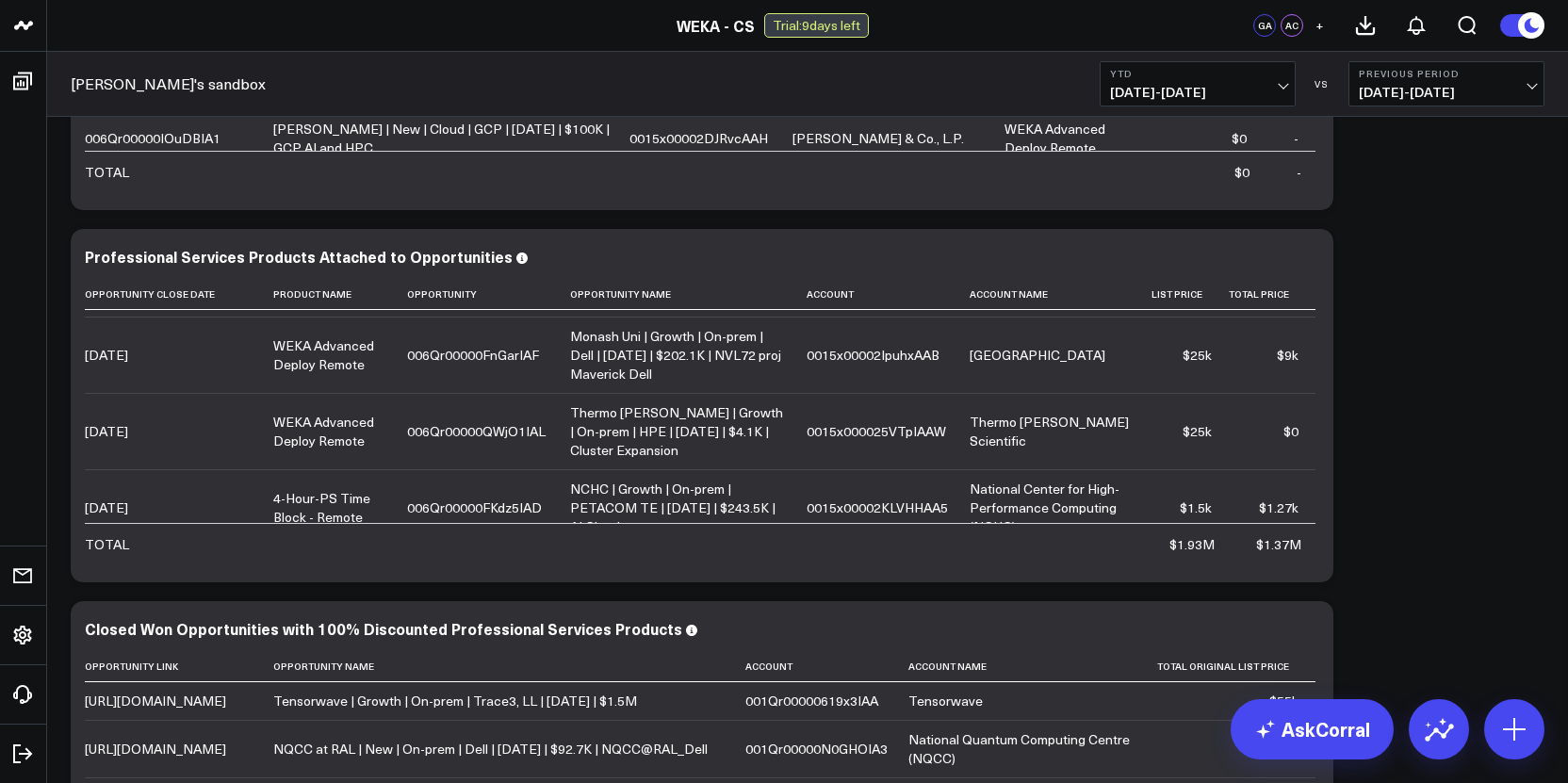
scroll to position [573, 0]
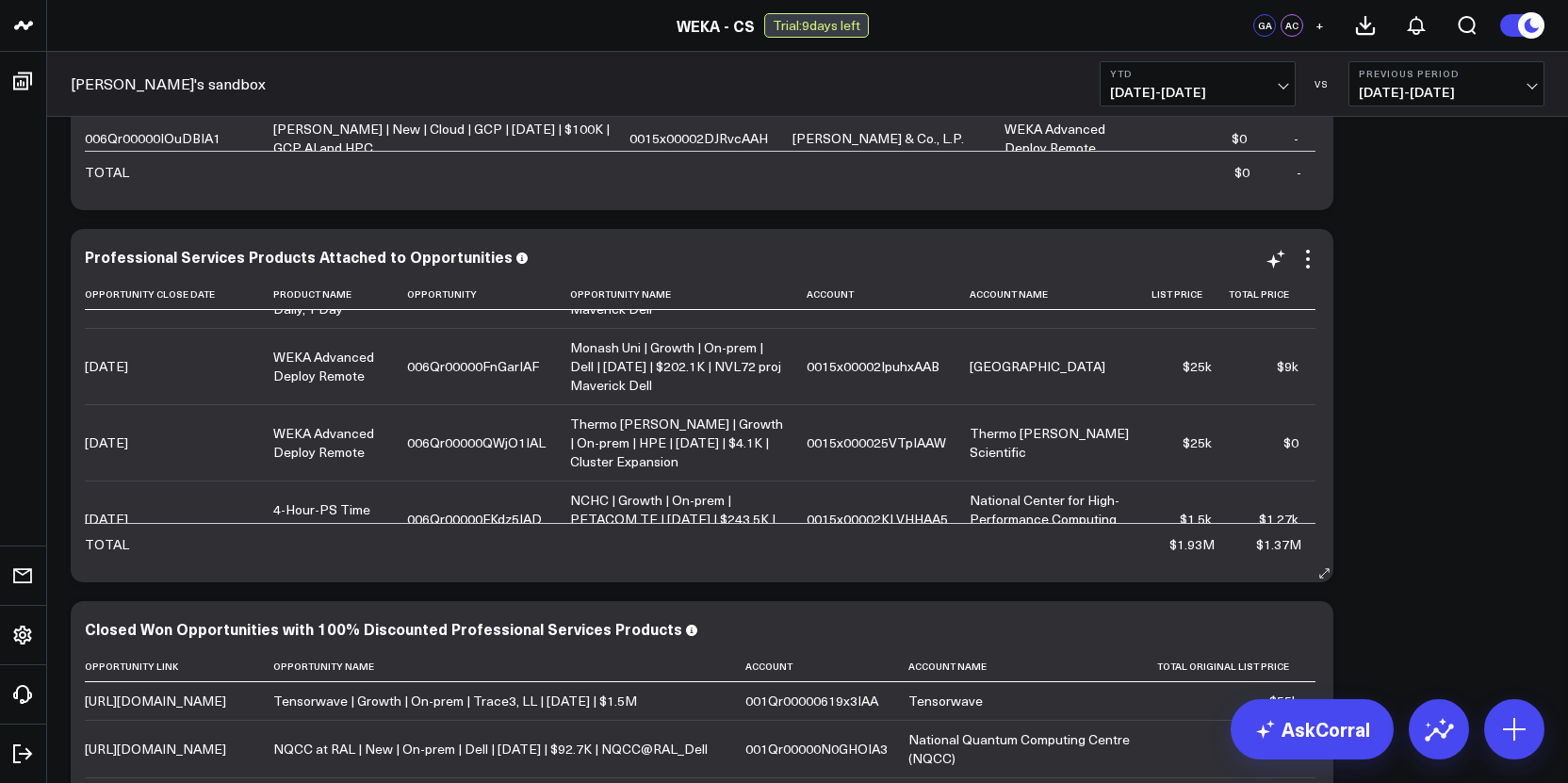
click at [949, 507] on td "0015x00002KLVHHAA5" at bounding box center [888, 519] width 163 height 77
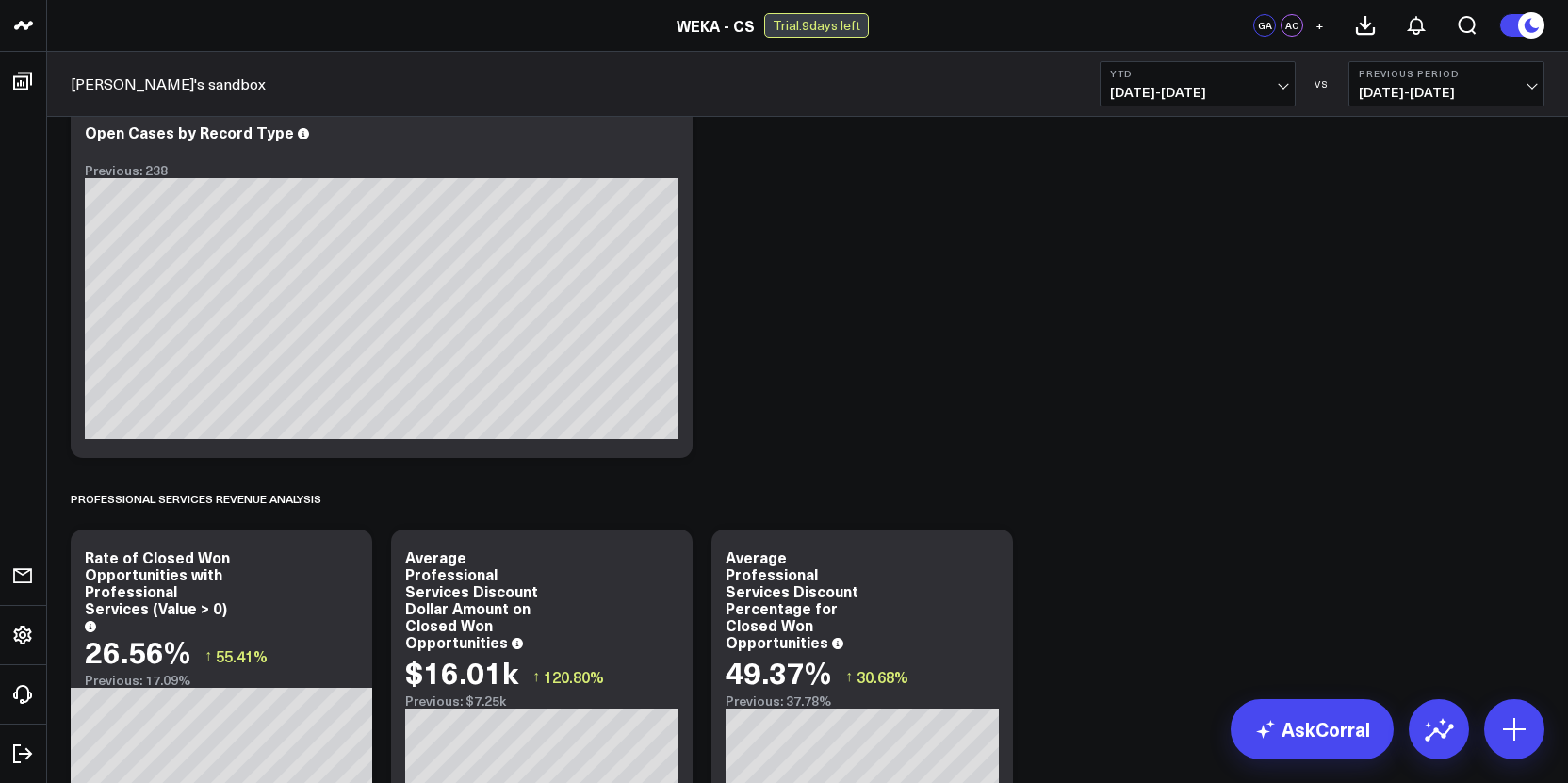
scroll to position [0, 0]
